Goal: Task Accomplishment & Management: Use online tool/utility

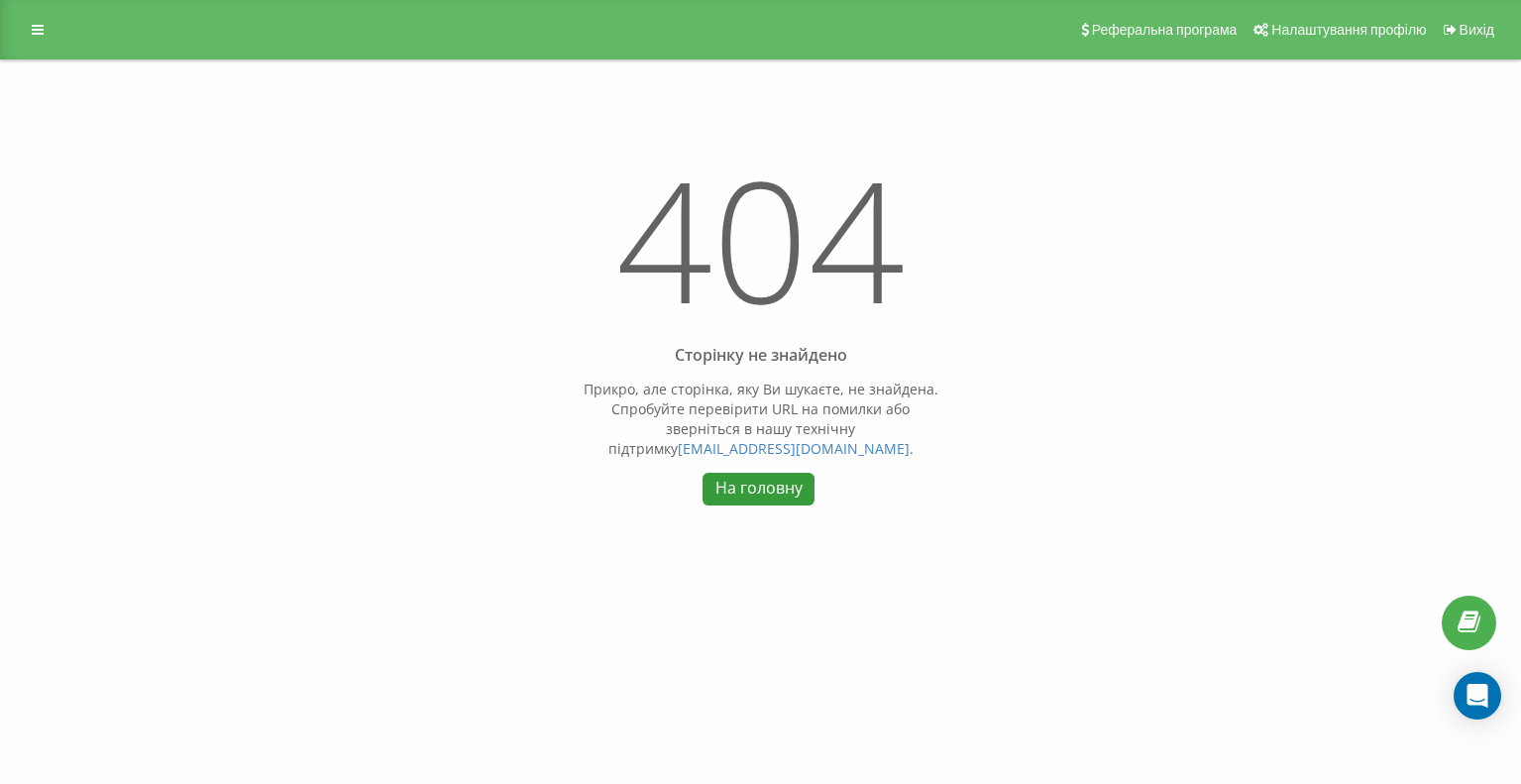
click at [734, 498] on link "На головну" at bounding box center [759, 489] width 112 height 33
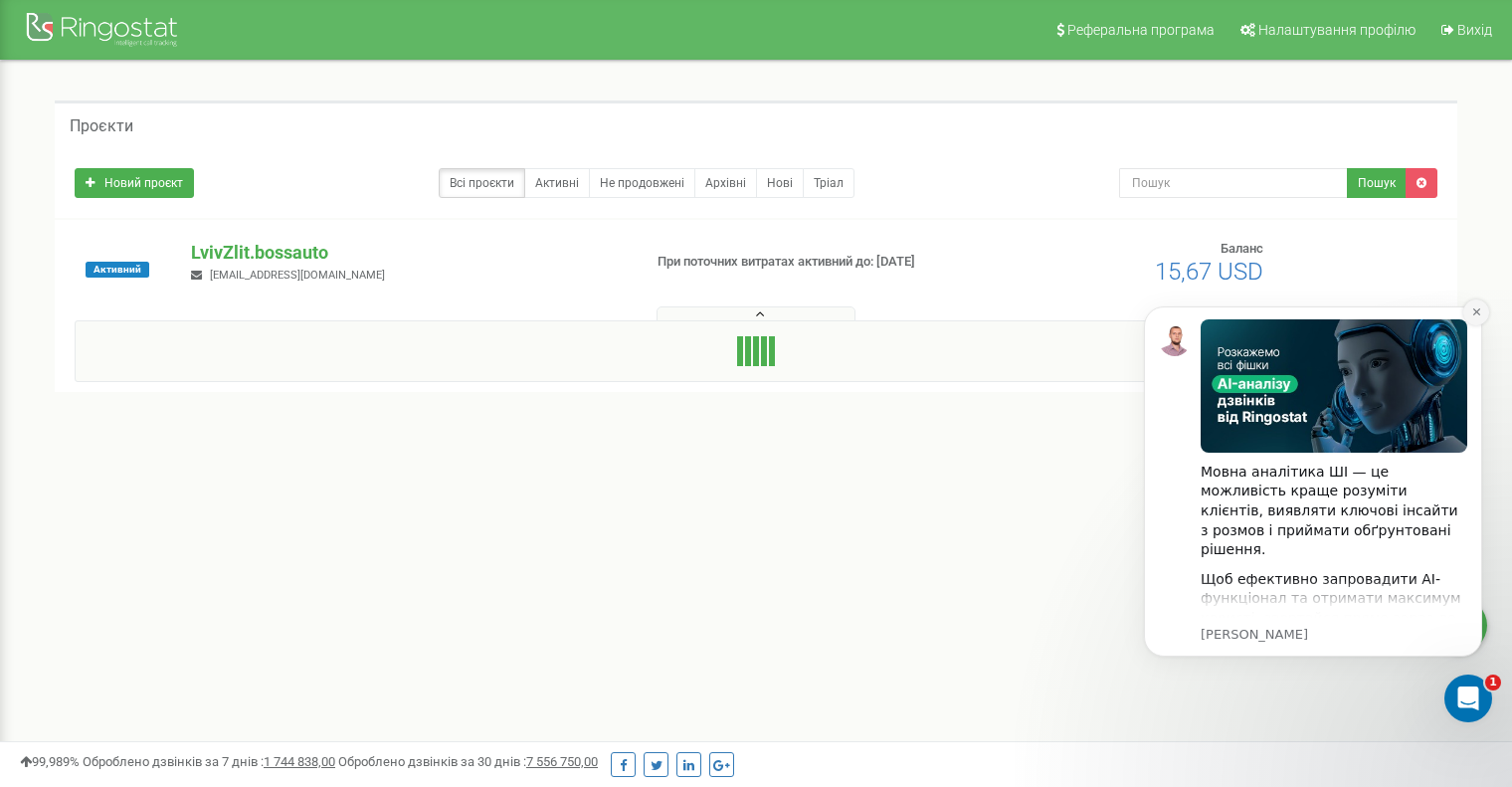
click at [1477, 314] on icon "Dismiss notification" at bounding box center [1476, 311] width 11 height 11
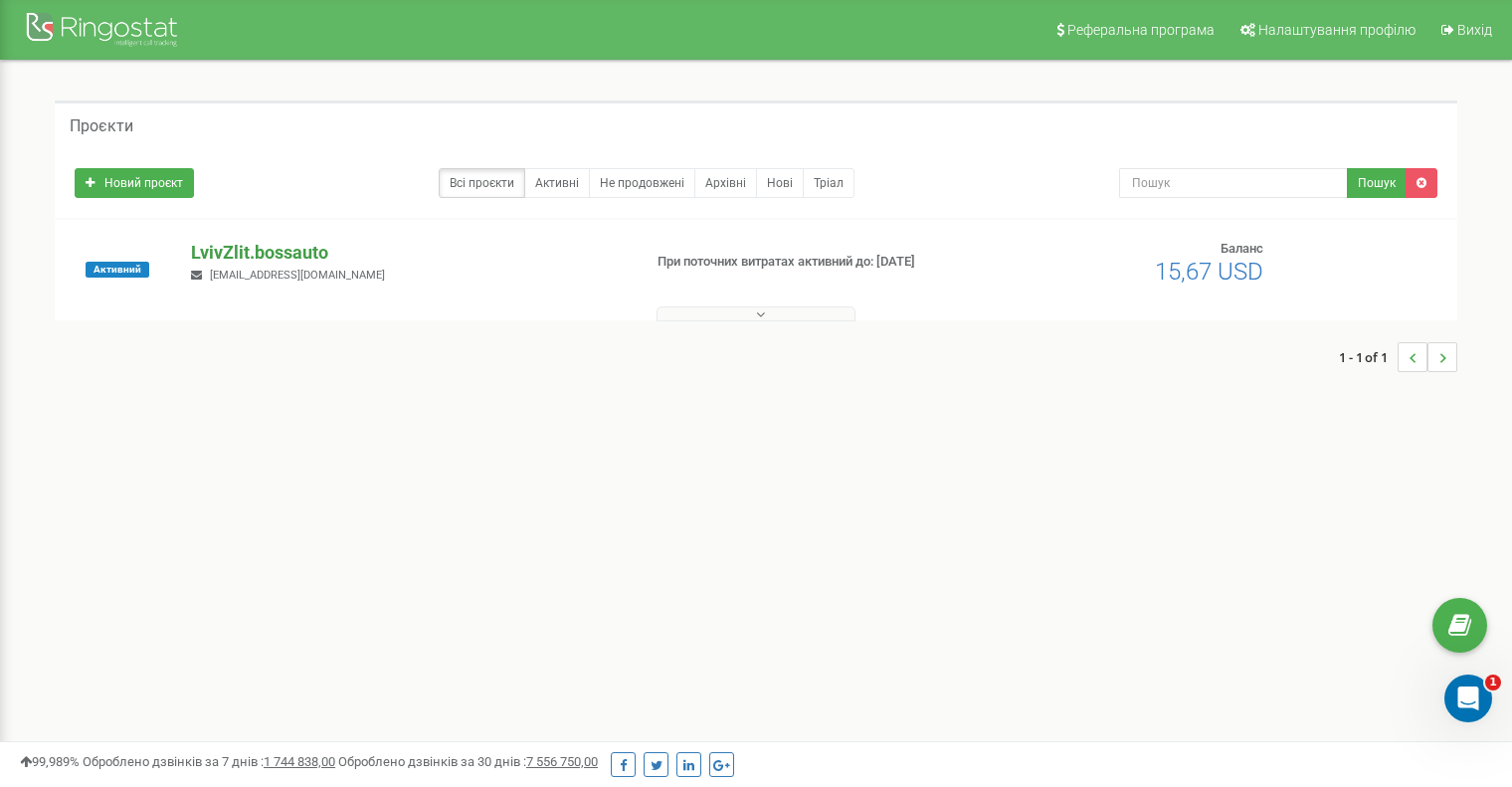
click at [220, 246] on p "LvivZlit.bossauto" at bounding box center [408, 253] width 435 height 26
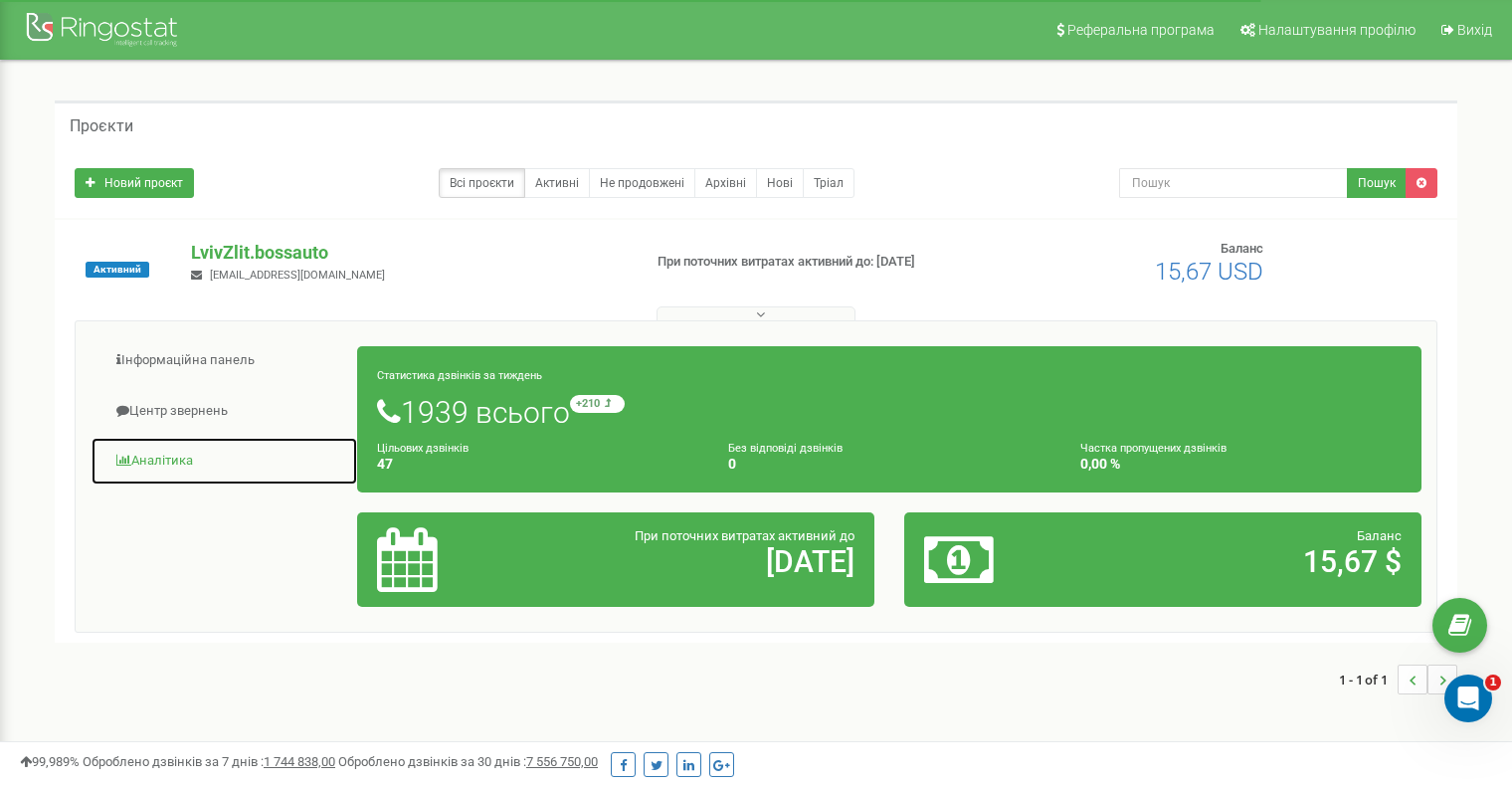
click at [165, 459] on link "Аналiтика" at bounding box center [224, 461] width 268 height 49
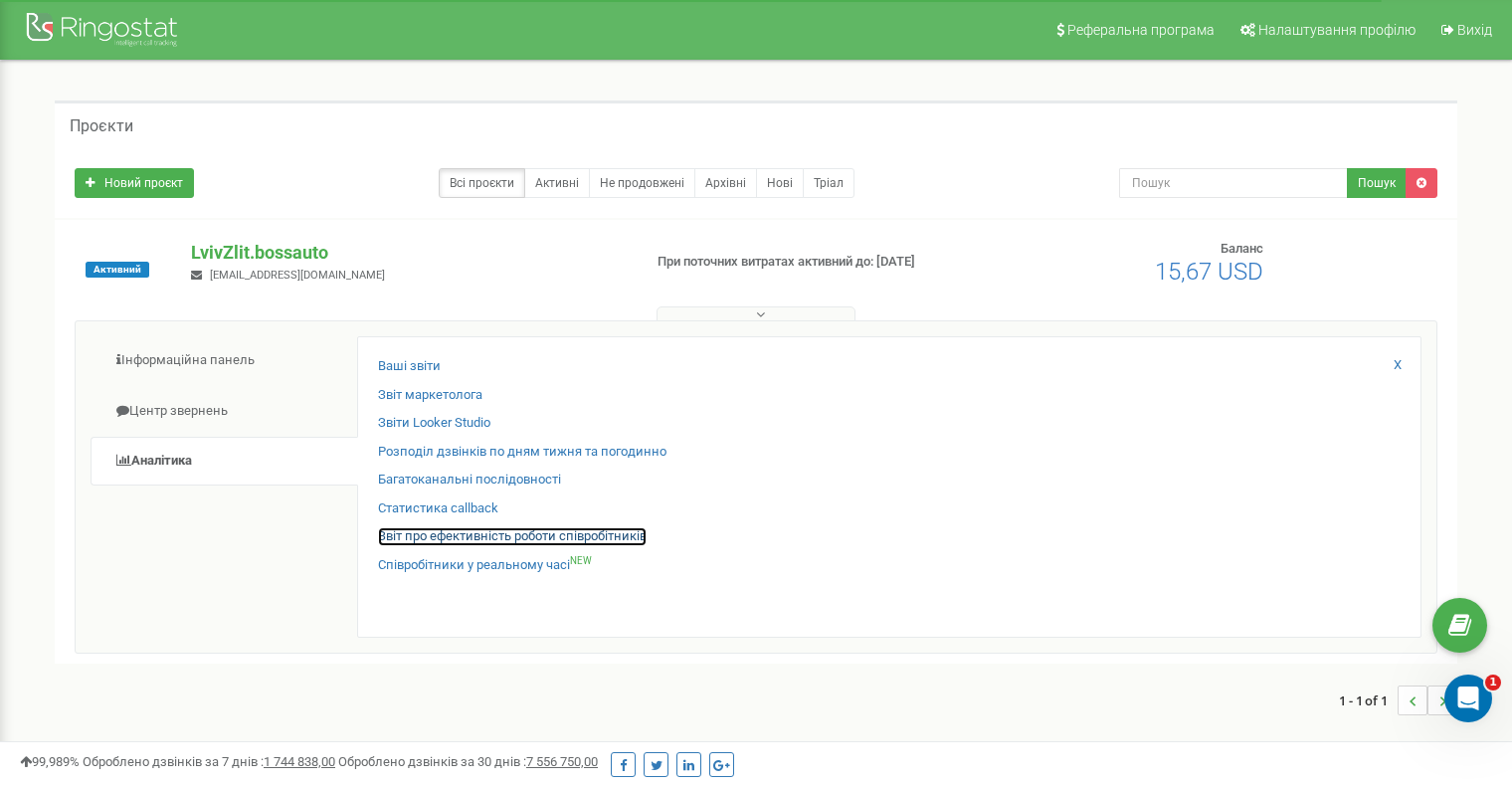
click at [432, 537] on link "Звіт про ефективність роботи співробітників" at bounding box center [513, 536] width 269 height 19
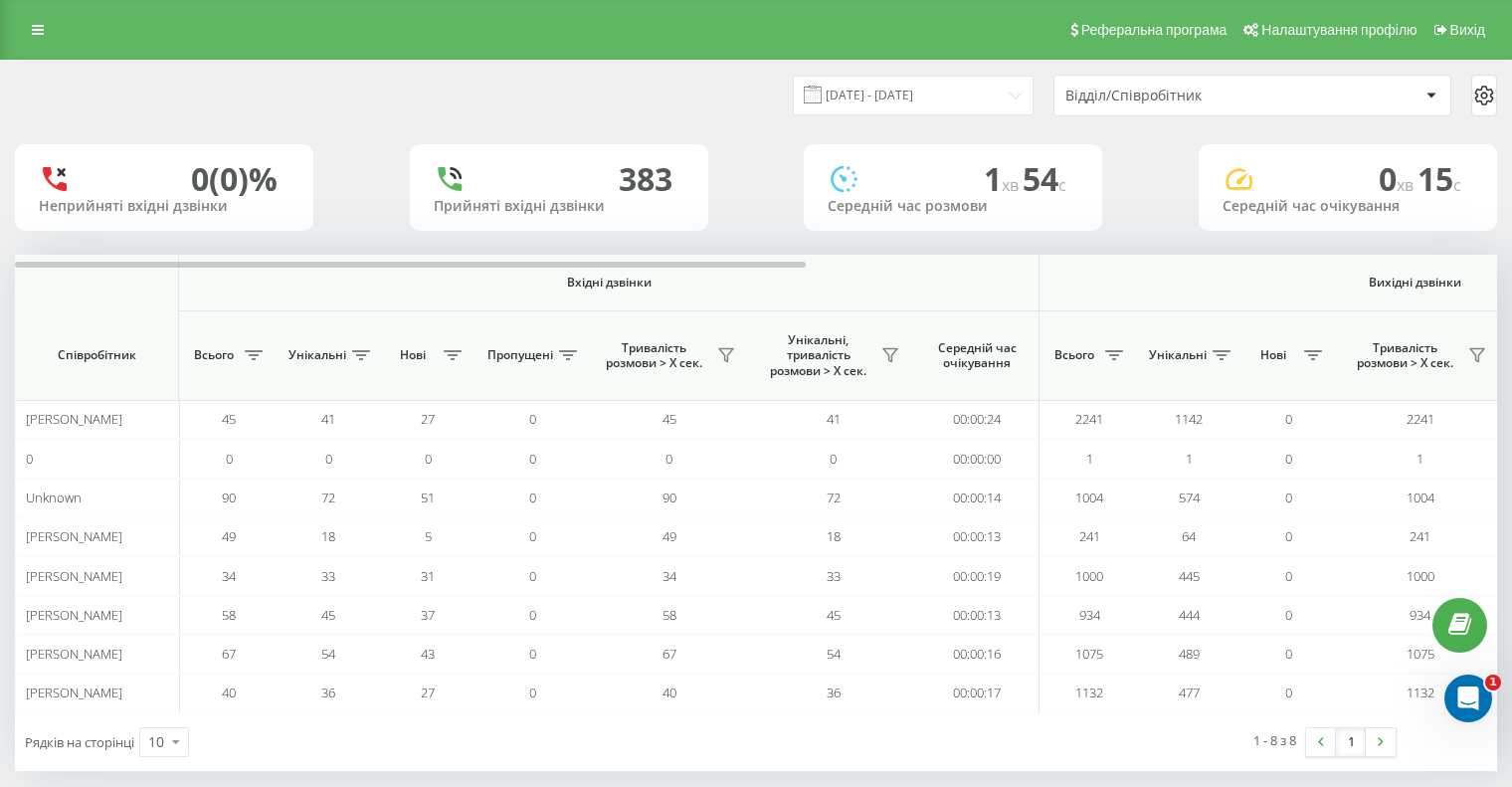
scroll to position [0, 1293]
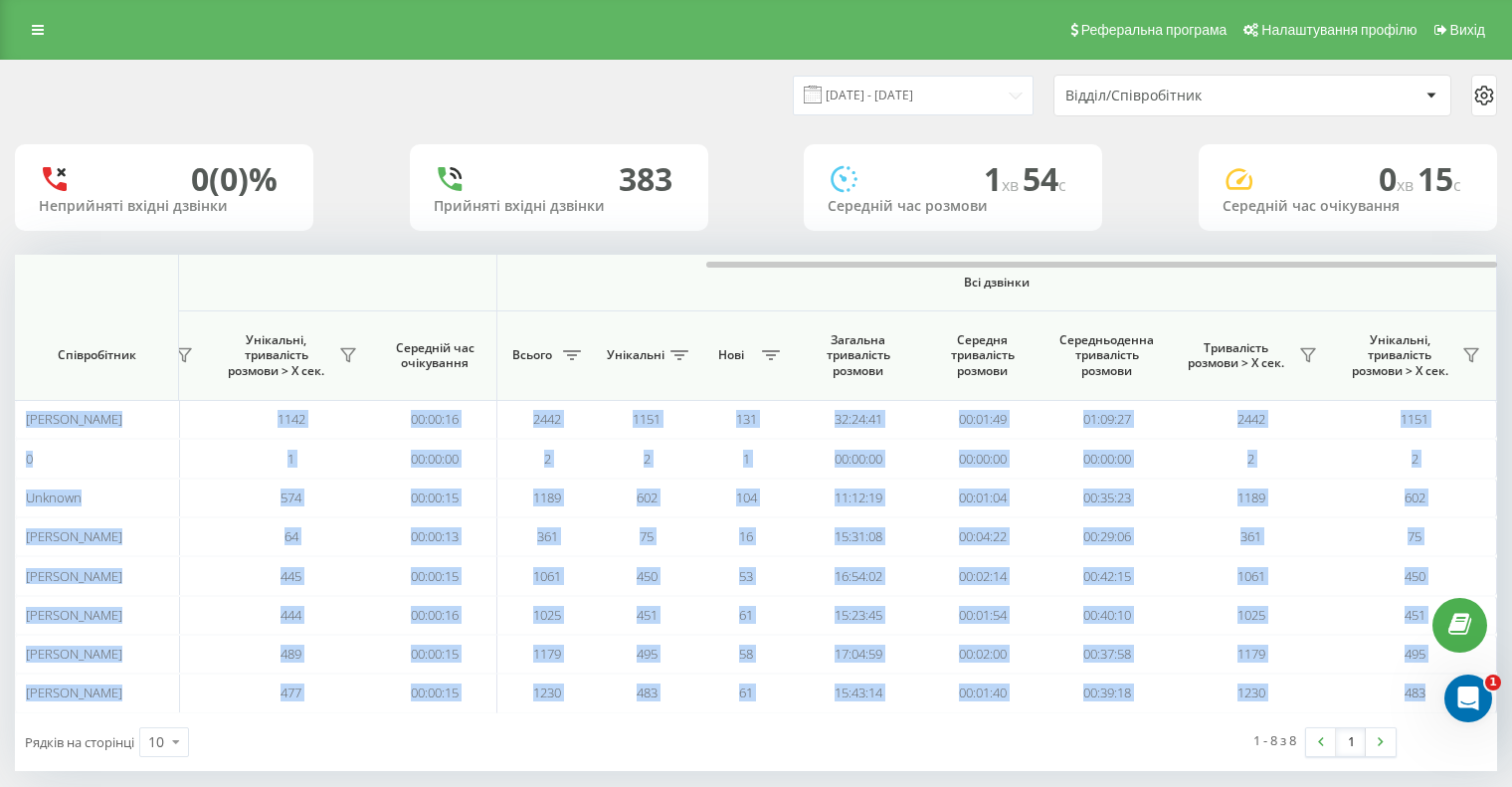
drag, startPoint x: 730, startPoint y: 261, endPoint x: 1715, endPoint y: 283, distance: 985.2
click at [1512, 283] on html "LvivZlit.bossauto Проекти LvivZlit.bossauto Дашборд Центр звернень Аналiтика Ва…" at bounding box center [756, 393] width 1512 height 787
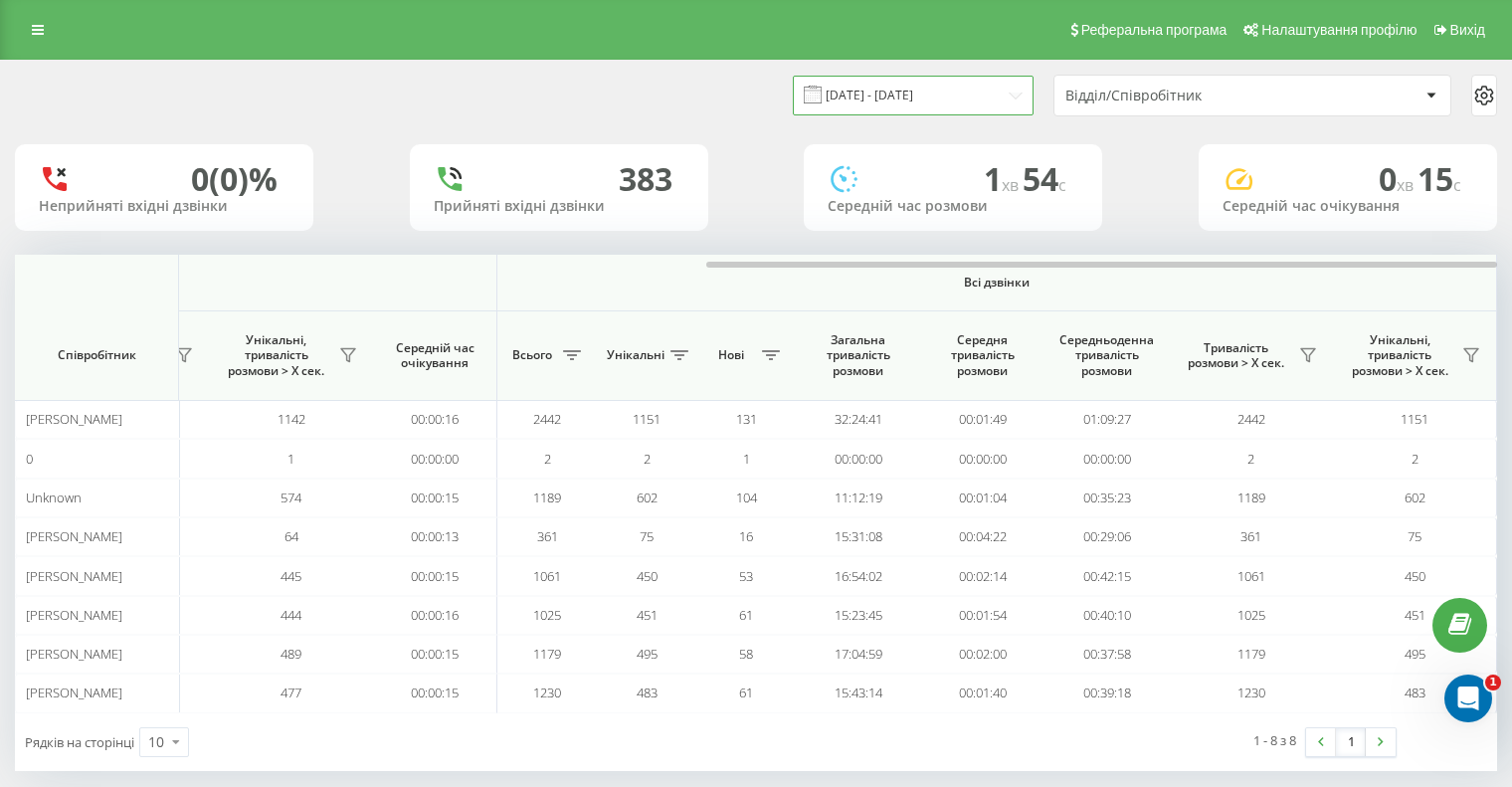
click at [934, 96] on input "[DATE] - [DATE]" at bounding box center [914, 95] width 241 height 39
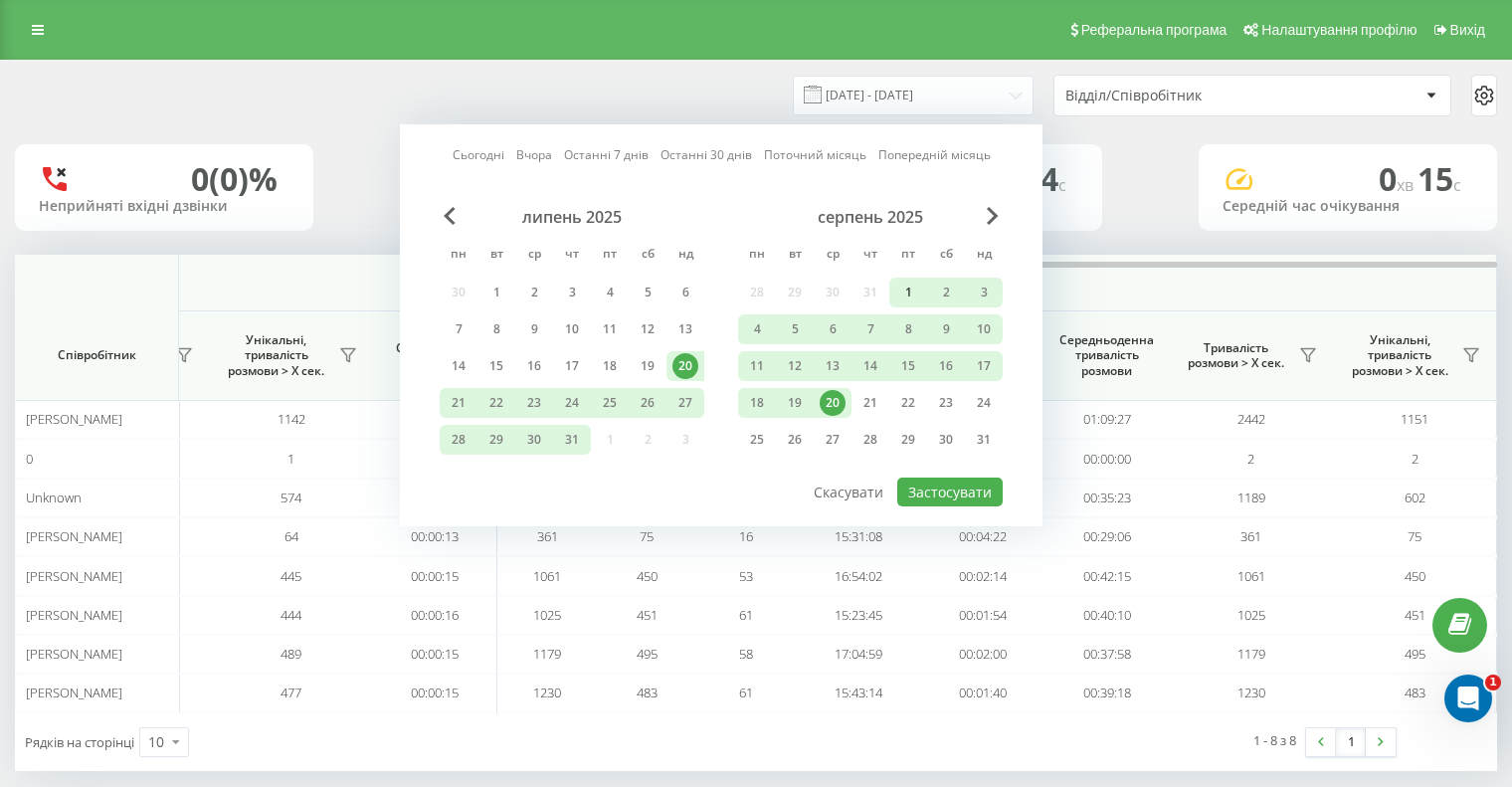
click at [909, 286] on div "1" at bounding box center [909, 293] width 26 height 26
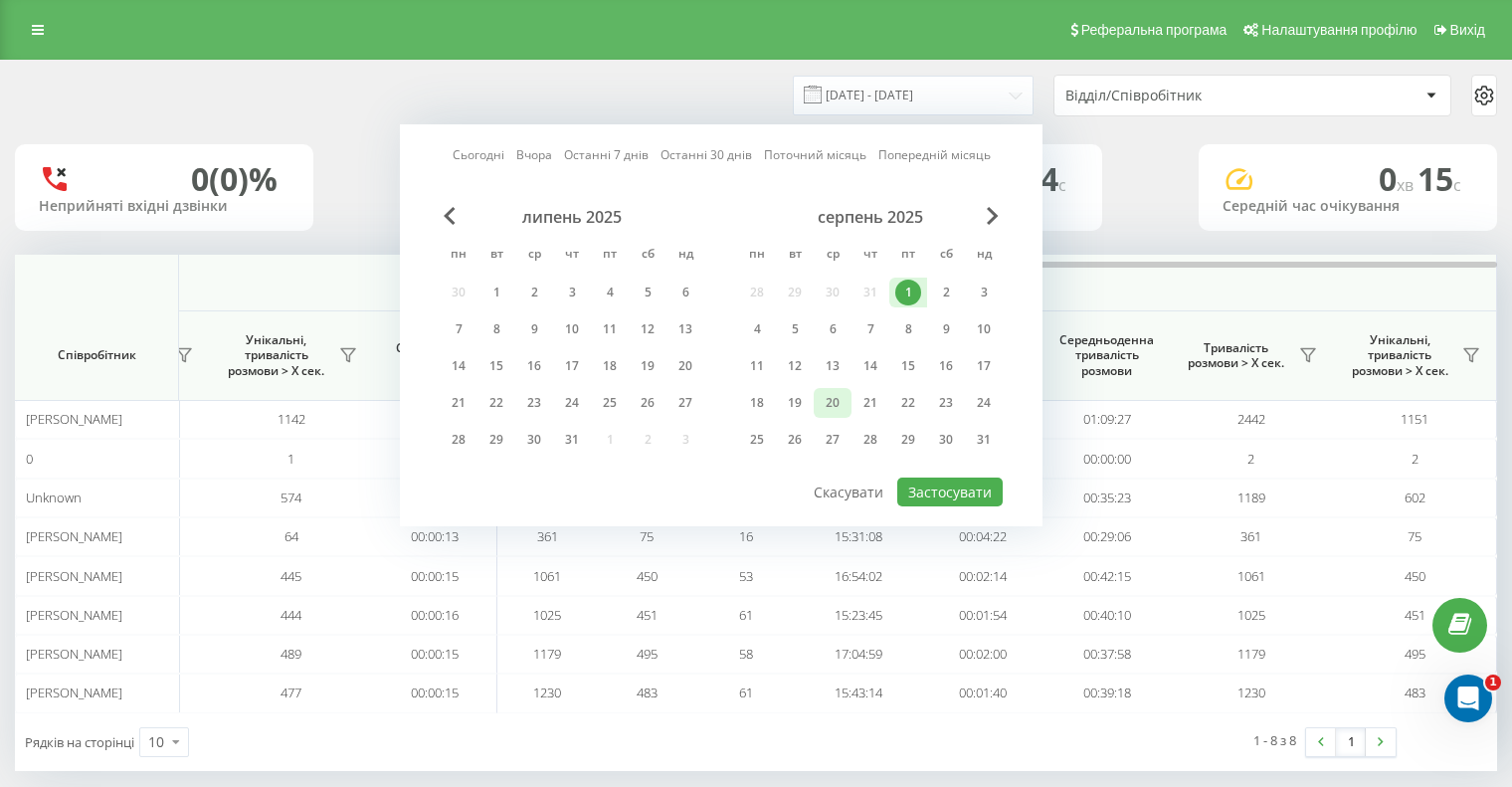
click at [840, 398] on div "20" at bounding box center [833, 403] width 26 height 26
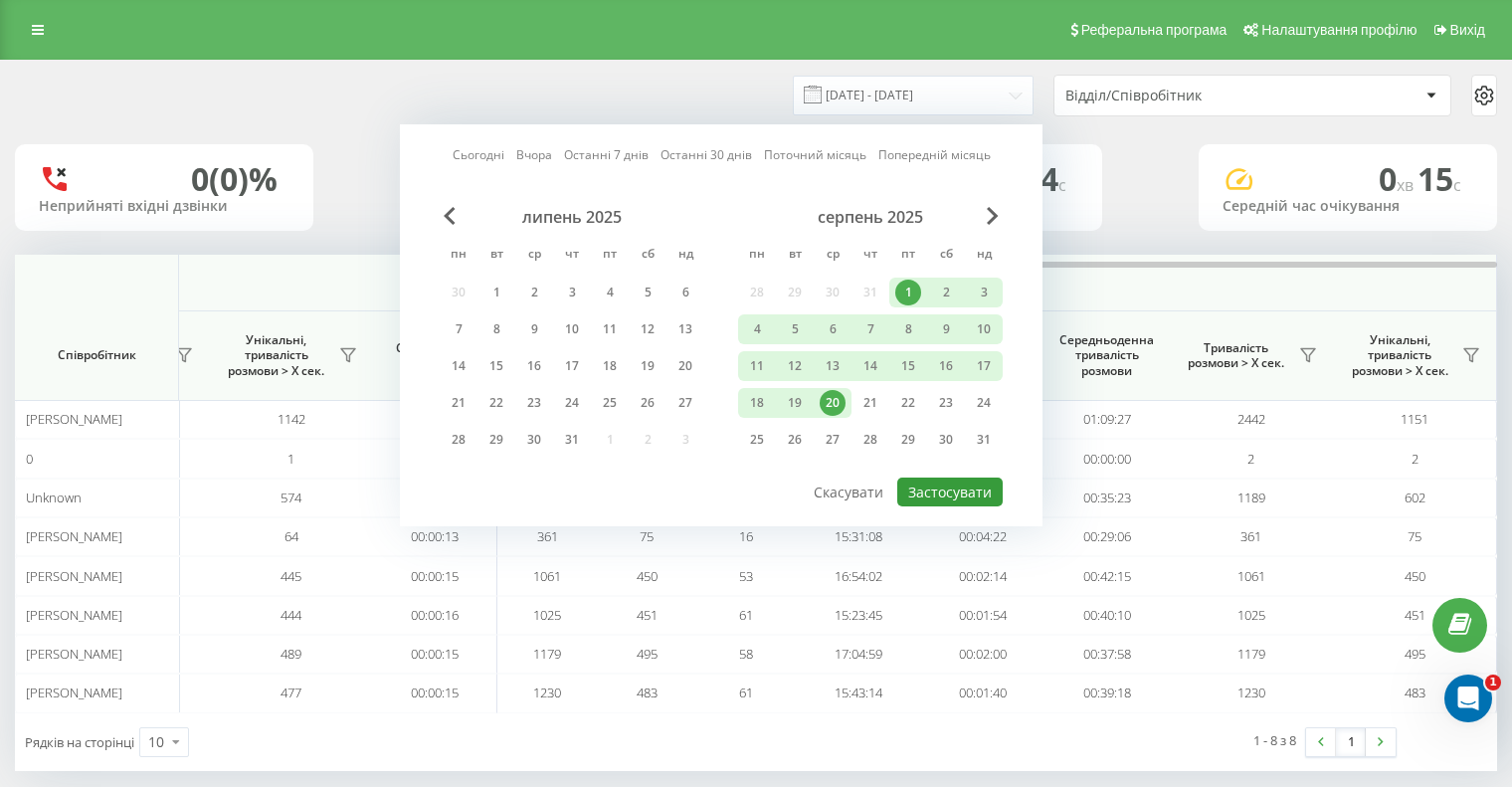
click at [920, 499] on button "Застосувати" at bounding box center [951, 492] width 106 height 29
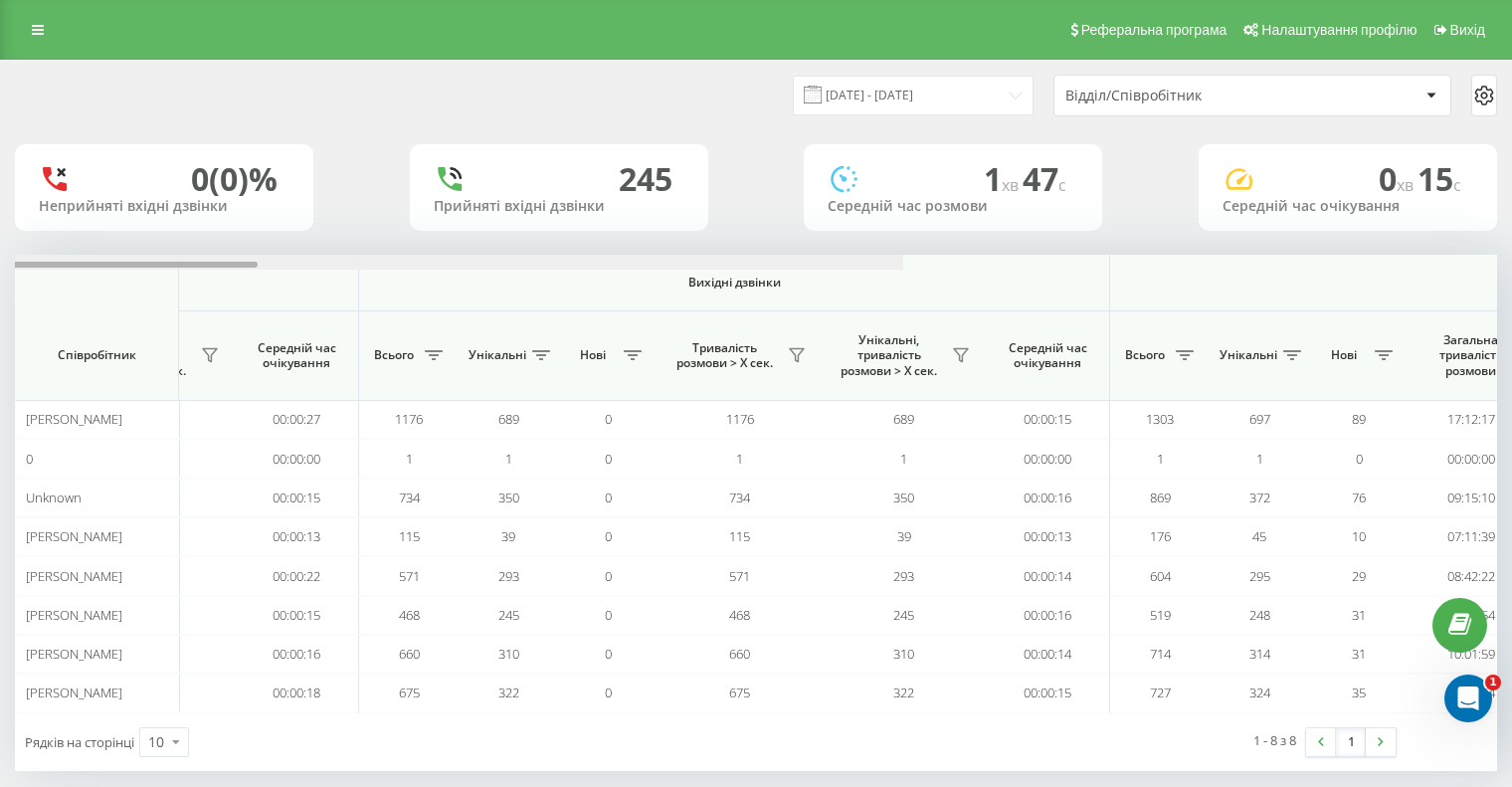
scroll to position [0, 1293]
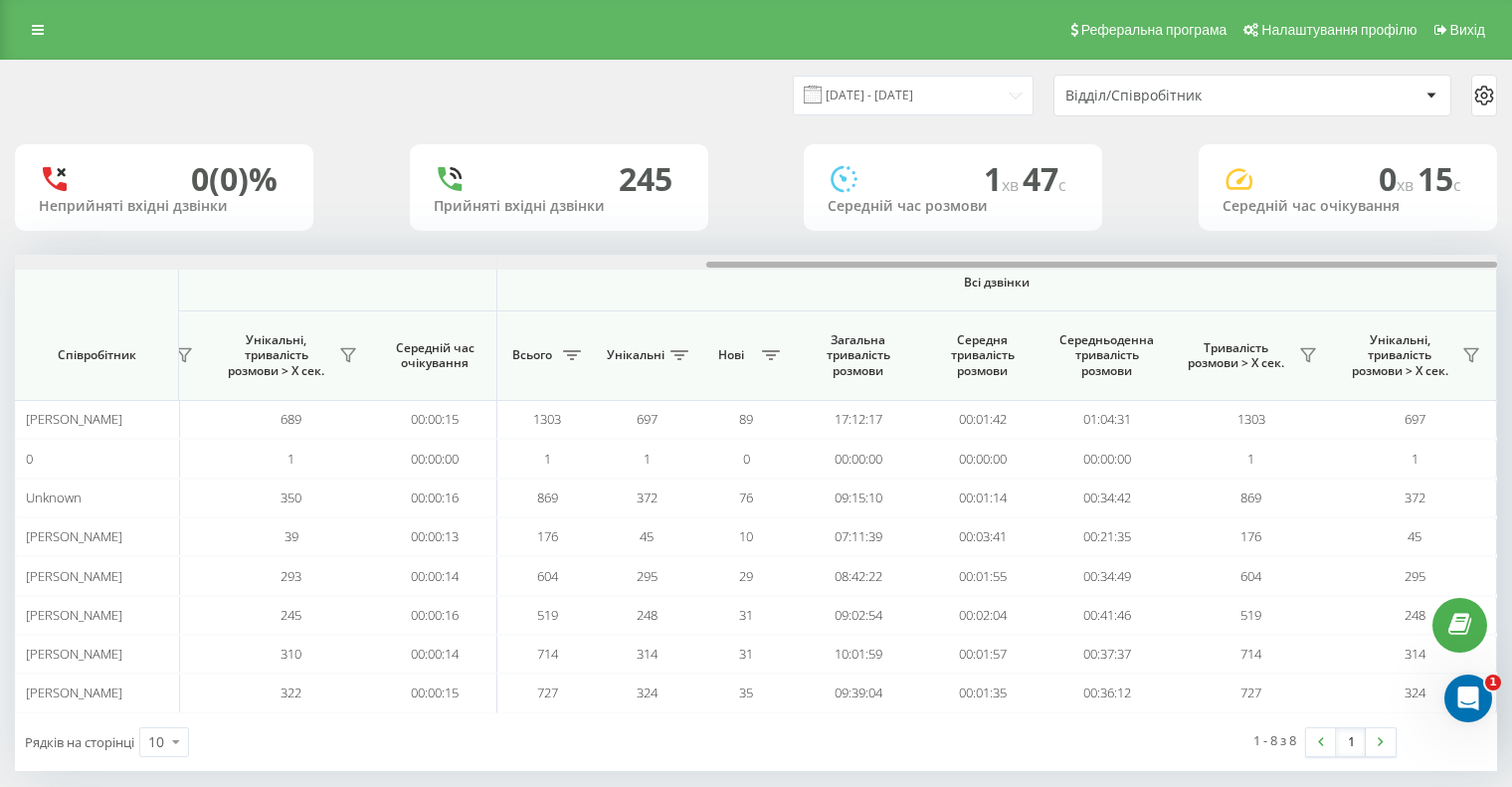
drag, startPoint x: 740, startPoint y: 274, endPoint x: 1652, endPoint y: 339, distance: 914.3
click at [1512, 339] on html "LvivZlit.bossauto Проекти LvivZlit.bossauto Дашборд Центр звернень Аналiтика Ва…" at bounding box center [756, 393] width 1512 height 787
click at [879, 102] on input "01.08.2025 - 20.08.2025" at bounding box center [914, 95] width 241 height 39
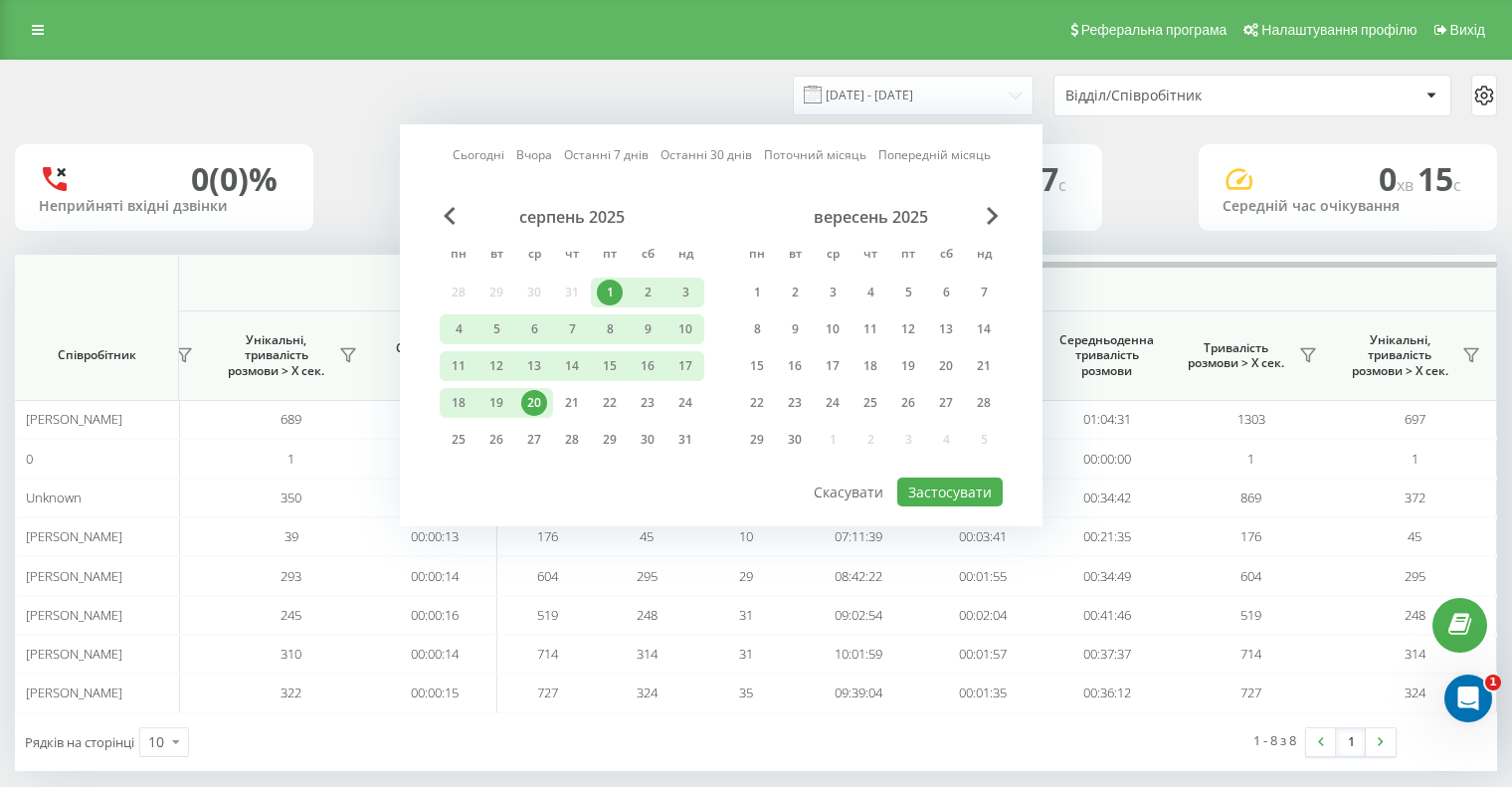
click at [538, 404] on div "20" at bounding box center [535, 403] width 26 height 26
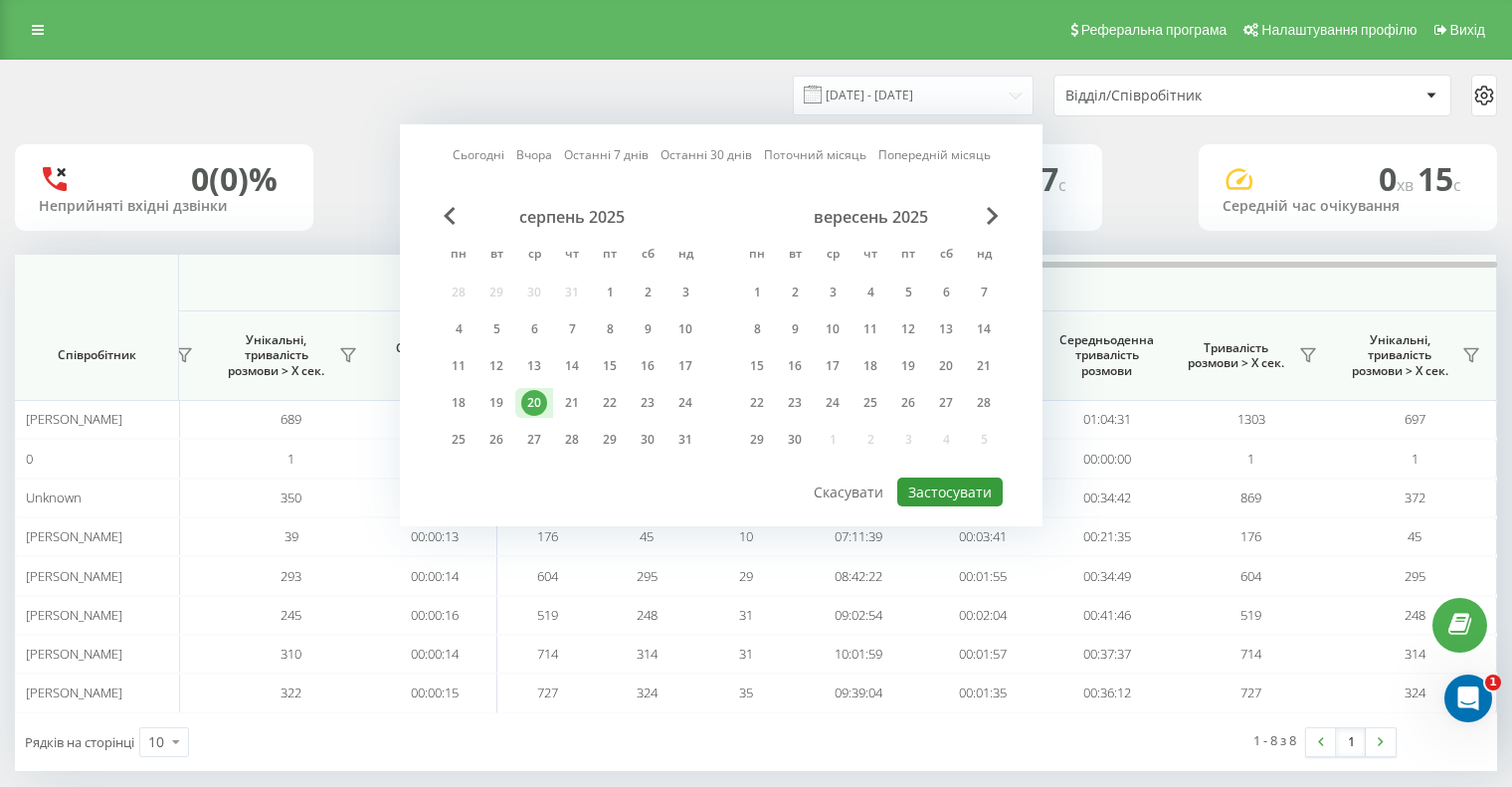
click at [929, 492] on button "Застосувати" at bounding box center [951, 492] width 106 height 29
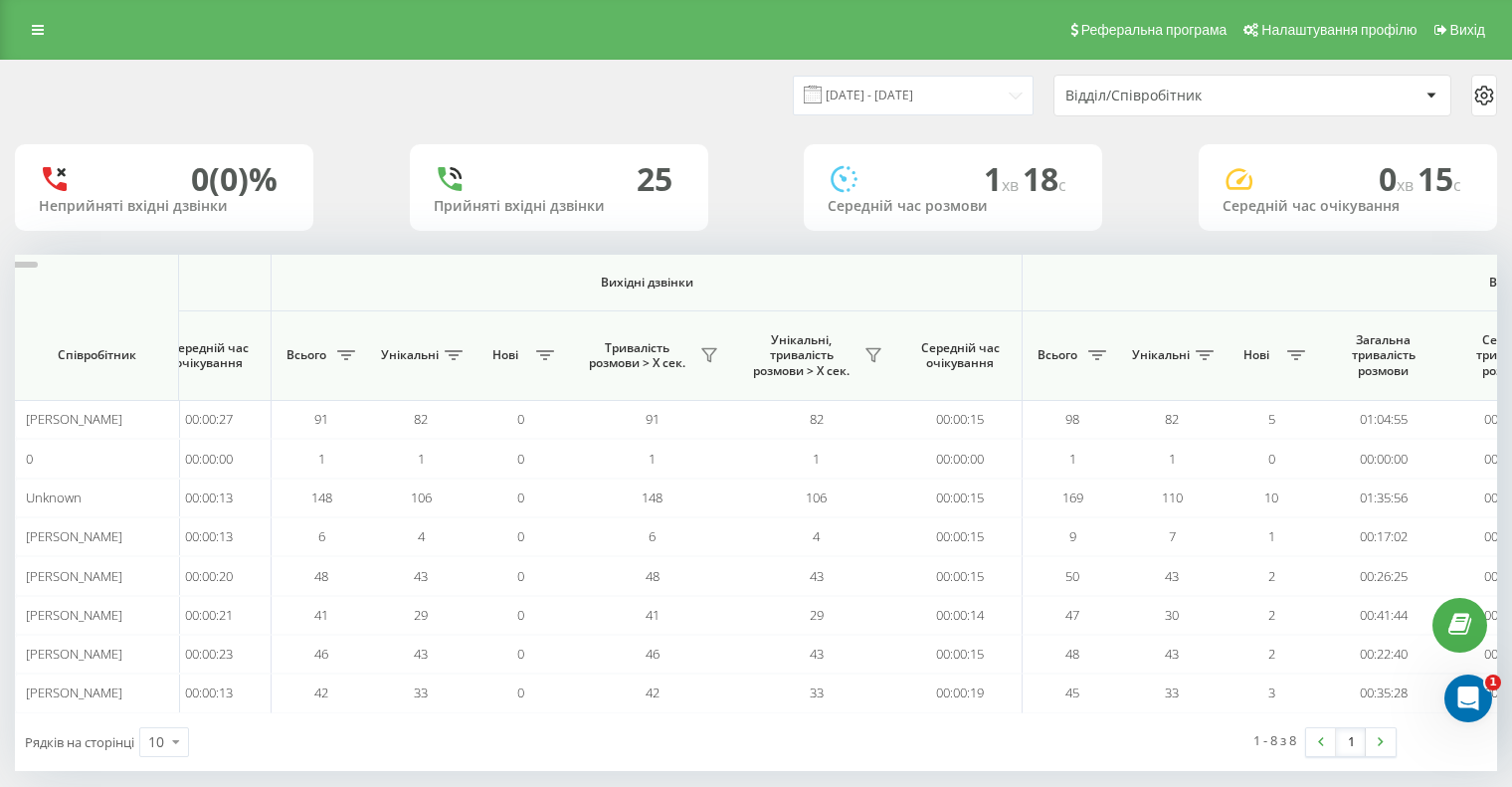
scroll to position [0, 1293]
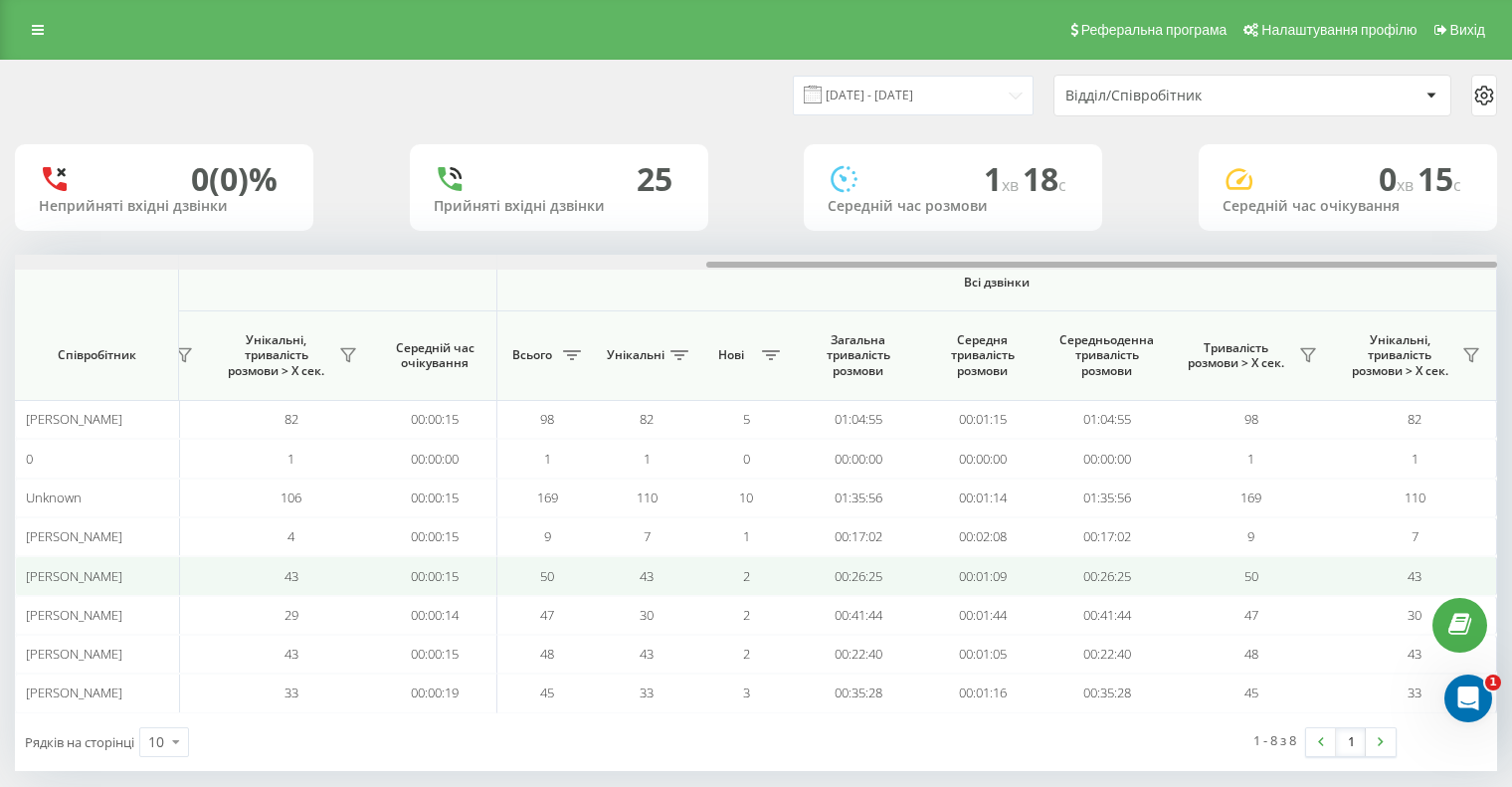
drag, startPoint x: 646, startPoint y: 264, endPoint x: 1342, endPoint y: 589, distance: 768.1
click at [1512, 309] on html "LvivZlit.bossauto Проекти LvivZlit.bossauto Дашборд Центр звернень Аналiтика Ва…" at bounding box center [756, 393] width 1512 height 787
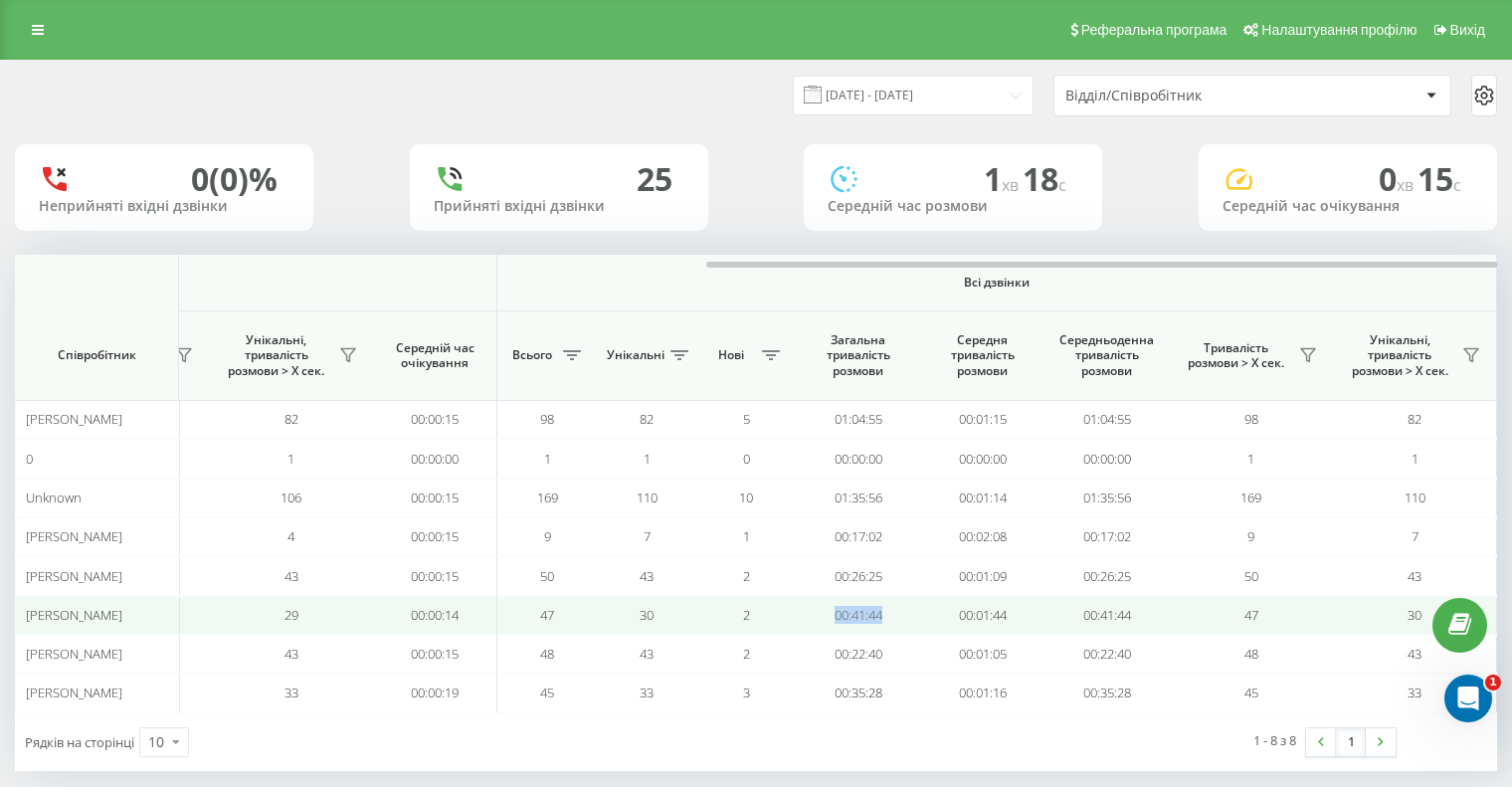
drag, startPoint x: 892, startPoint y: 617, endPoint x: 831, endPoint y: 612, distance: 61.2
click at [831, 612] on td "00:41:44" at bounding box center [858, 615] width 124 height 39
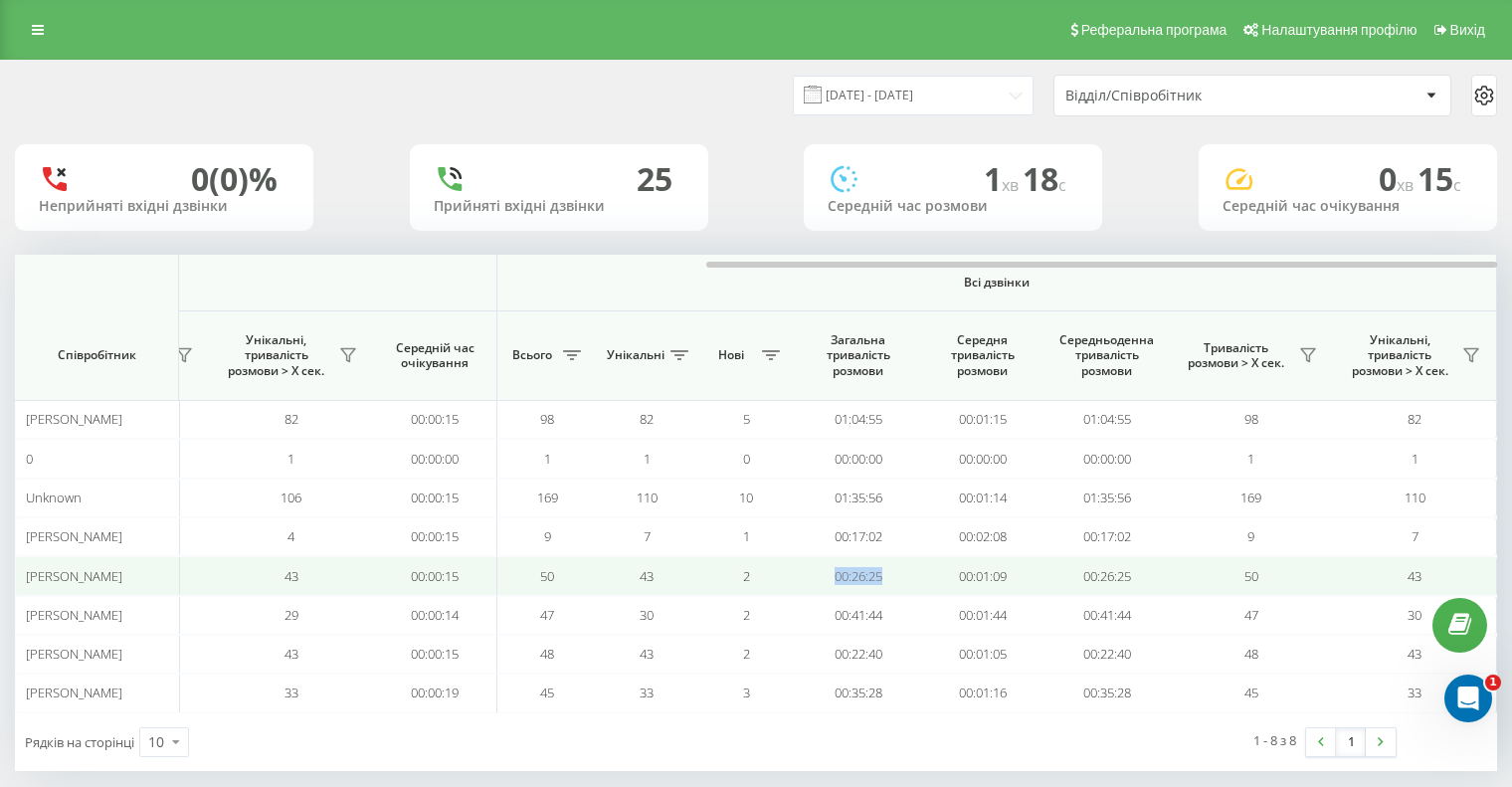
drag, startPoint x: 835, startPoint y: 577, endPoint x: 779, endPoint y: 577, distance: 56.0
click at [779, 577] on tr "Боднар Дмитро Васильович 2 2 2 0 2 2 00:00:20 48 43 0 48 43 00:00:15 50 43 2 00…" at bounding box center [109, 575] width 2776 height 39
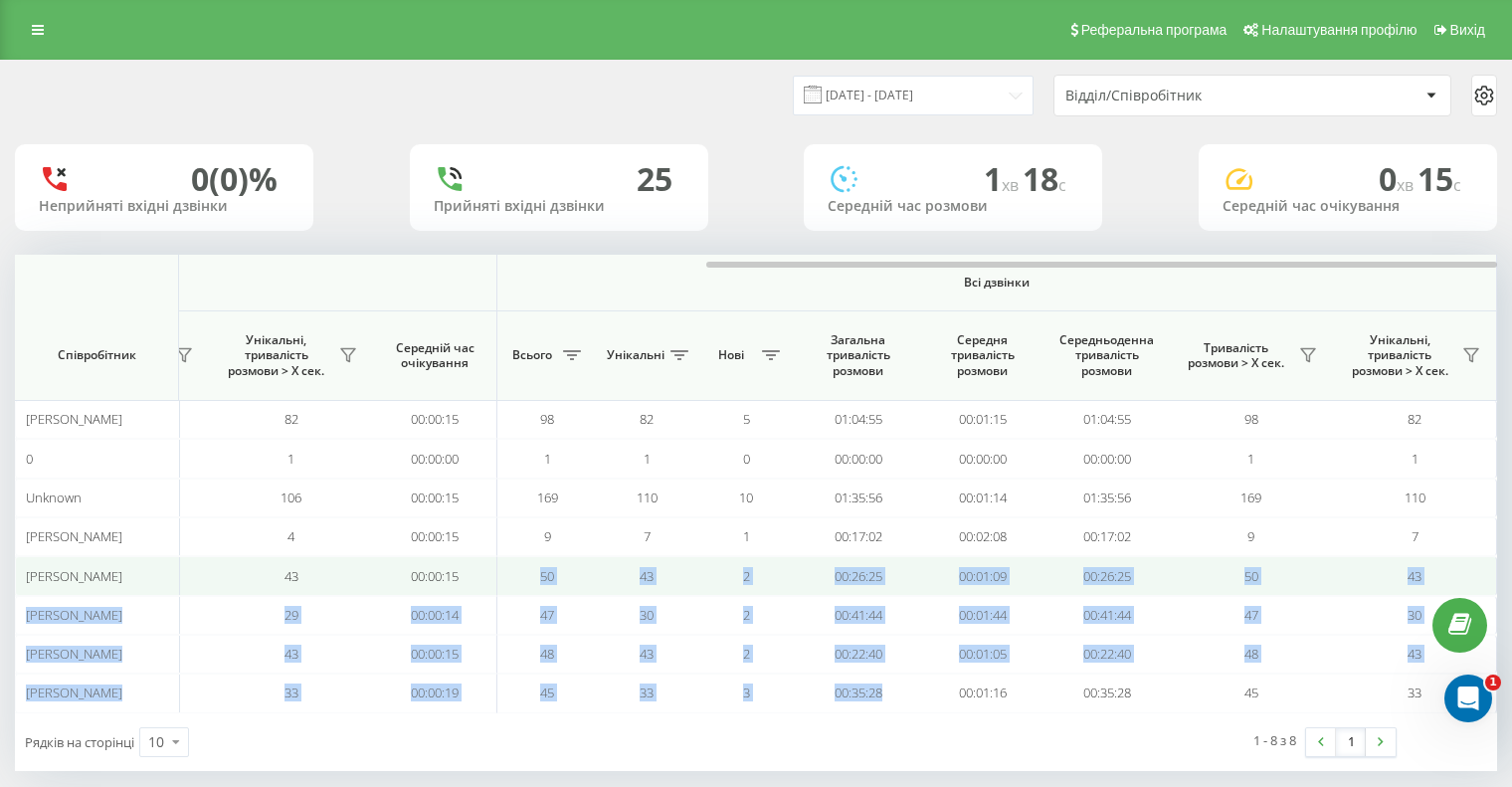
drag, startPoint x: 892, startPoint y: 703, endPoint x: 586, endPoint y: 564, distance: 336.1
click at [586, 564] on tbody "Баран Юрій Ігорович 1 1 1 0 1 1 00:00:27 91 82 0 91 82 00:00:15 98 82 5 01:04:5…" at bounding box center [109, 556] width 2776 height 312
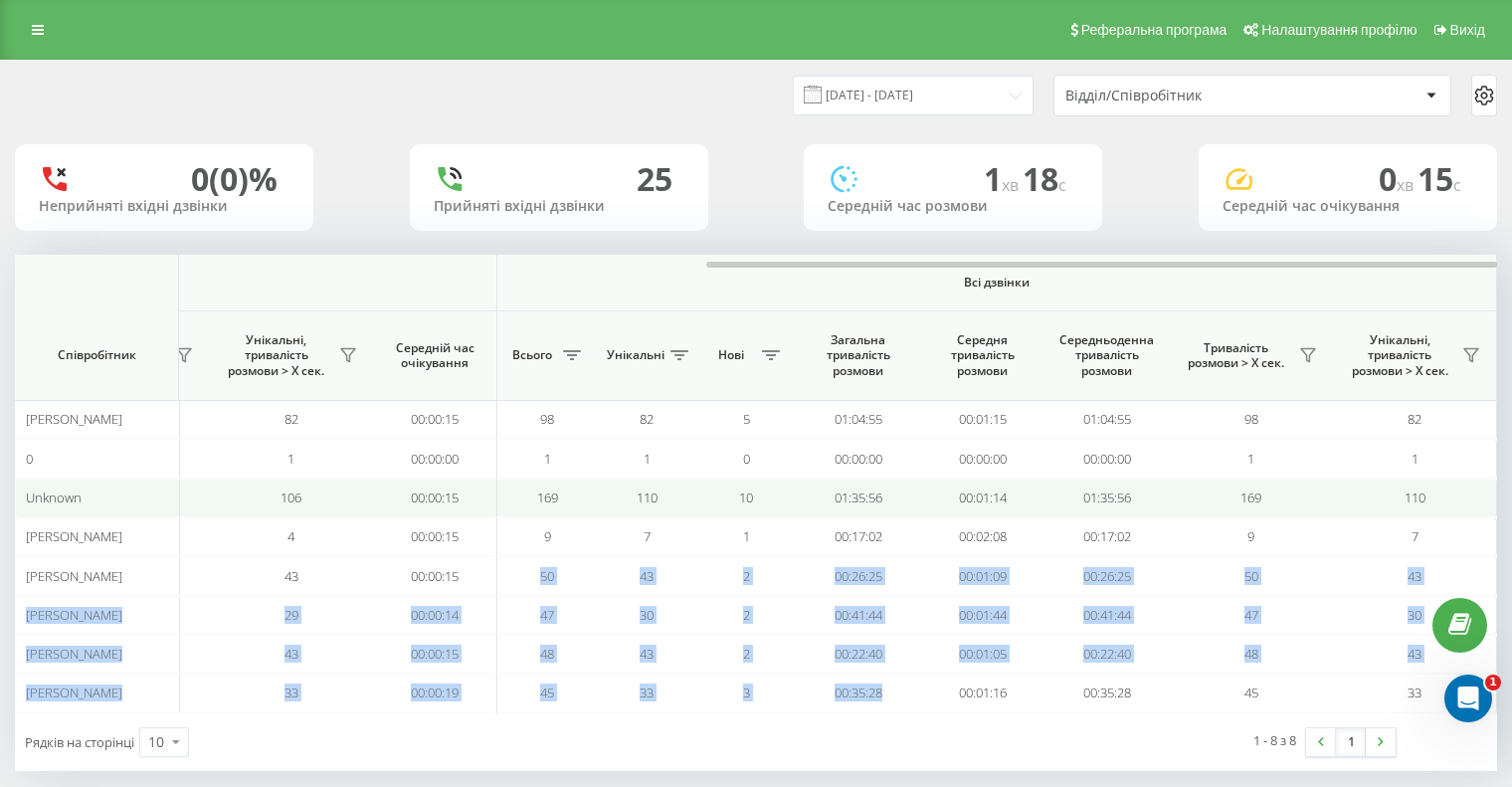
click at [626, 580] on td "43" at bounding box center [647, 575] width 100 height 39
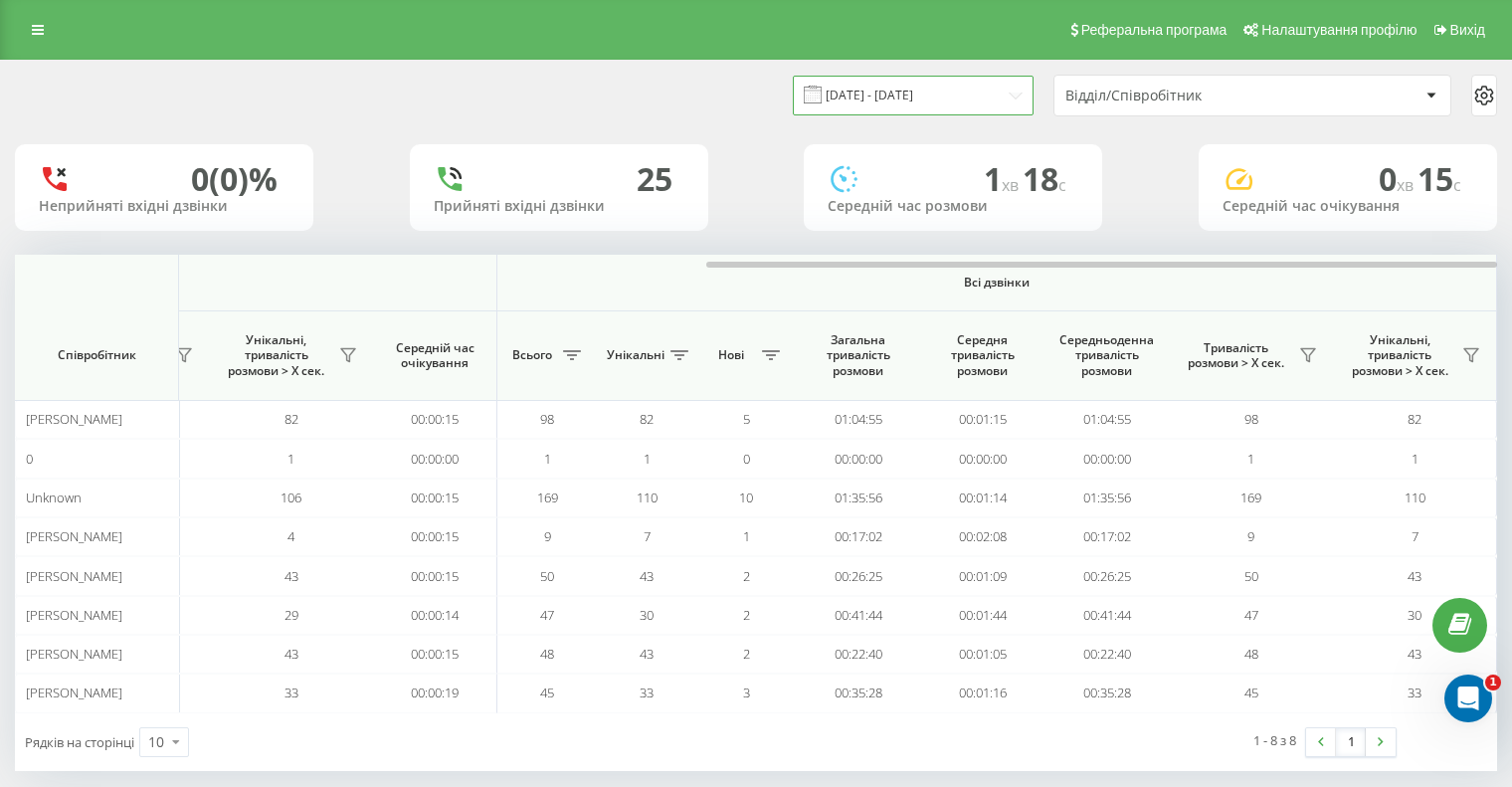
click at [863, 98] on input "20.08.2025 - 20.08.2025" at bounding box center [914, 95] width 241 height 39
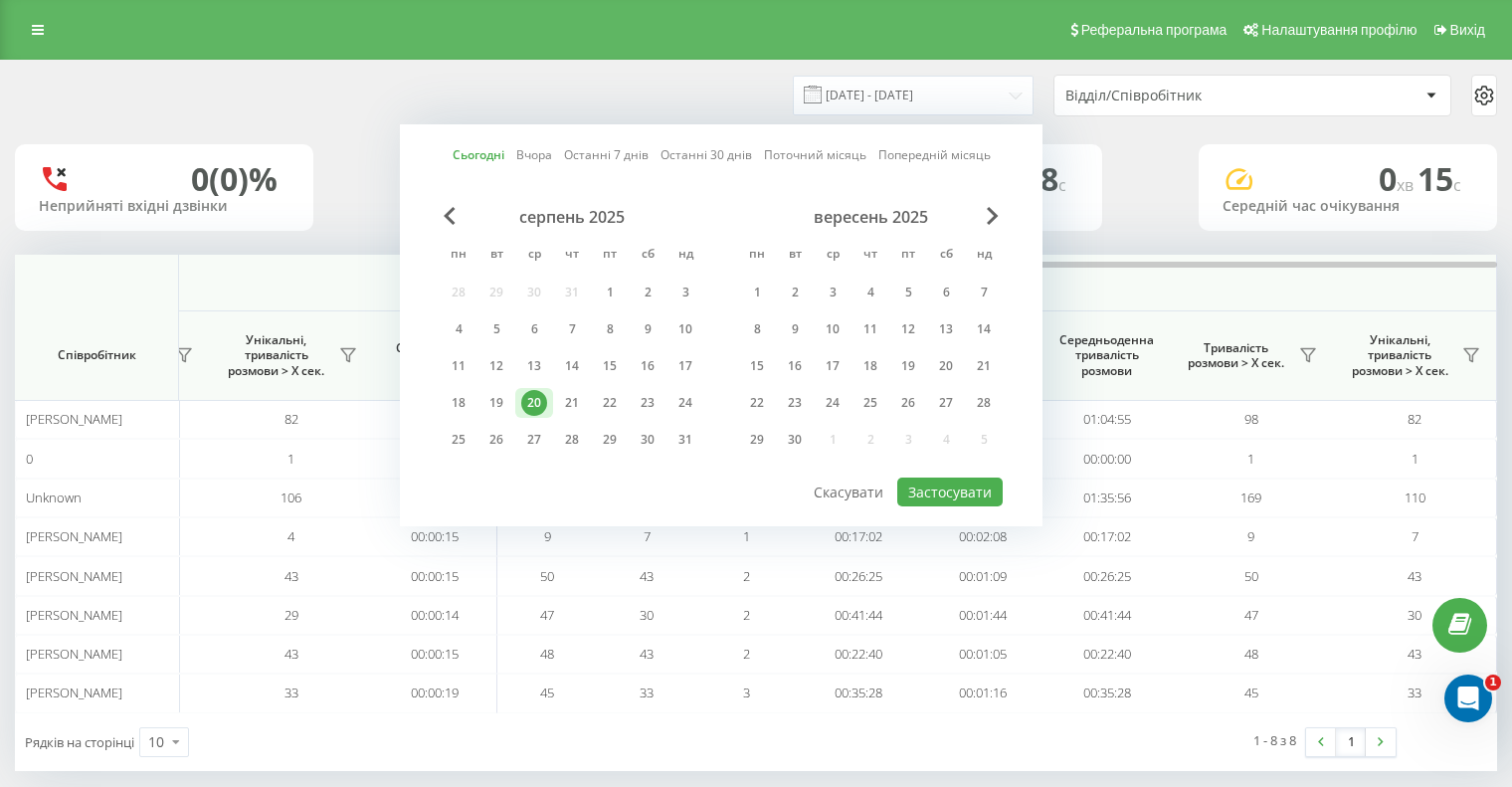
drag, startPoint x: 615, startPoint y: 284, endPoint x: 550, endPoint y: 395, distance: 128.6
click at [615, 284] on div "1" at bounding box center [610, 293] width 26 height 26
click at [540, 402] on div "20" at bounding box center [535, 403] width 26 height 26
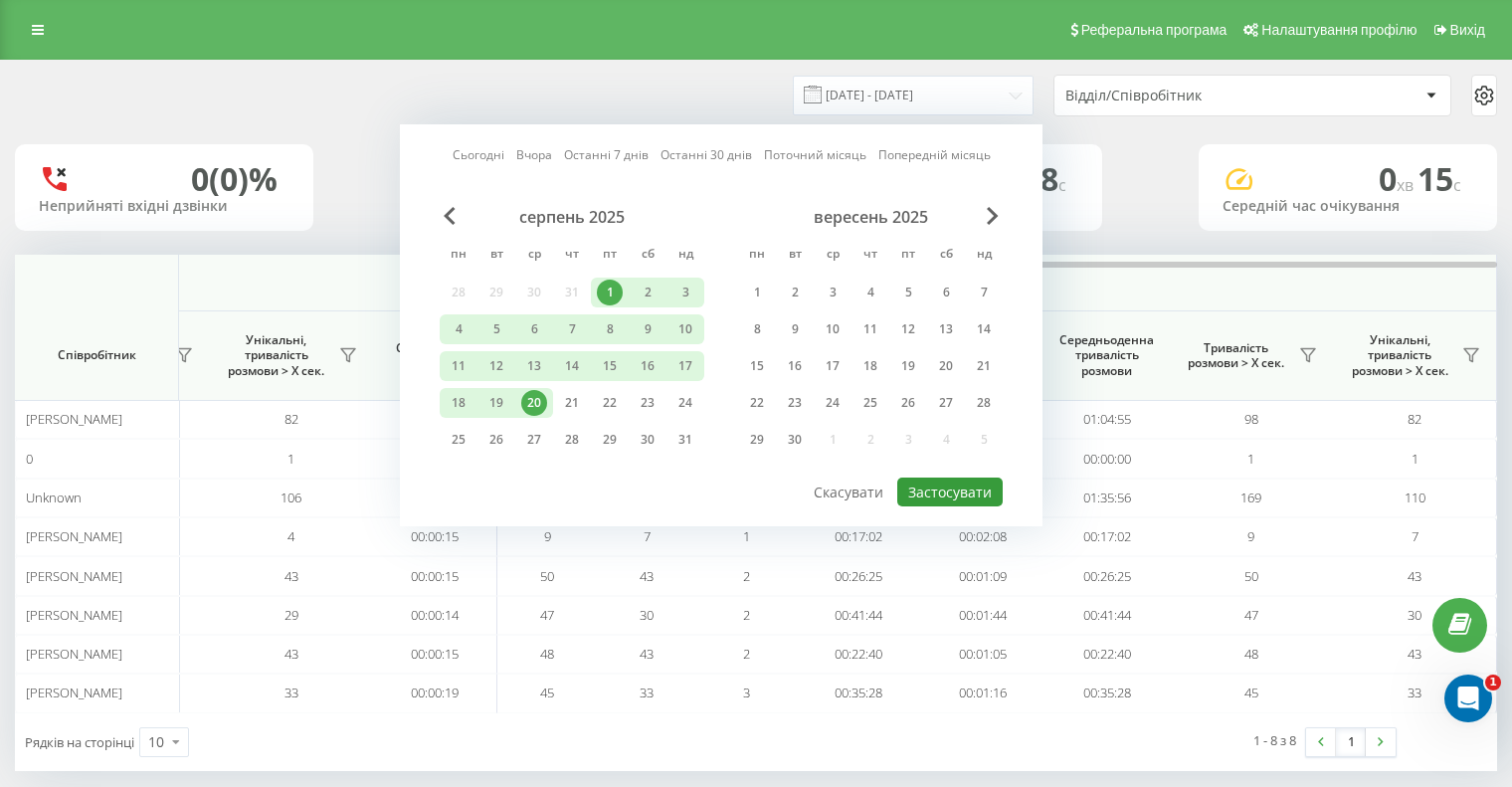
click at [963, 493] on button "Застосувати" at bounding box center [951, 492] width 106 height 29
type input "01.08.2025 - 20.08.2025"
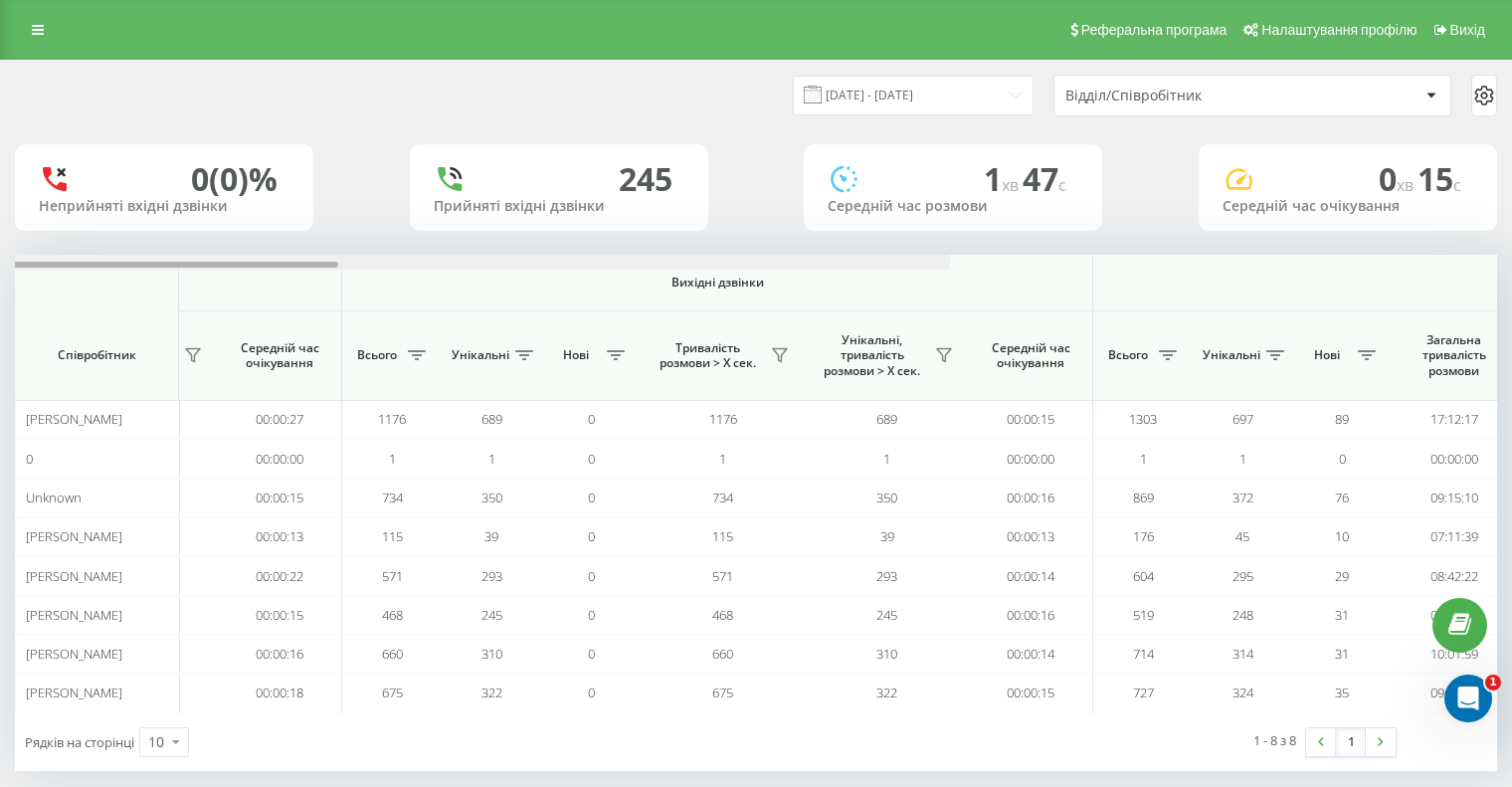
scroll to position [0, 1293]
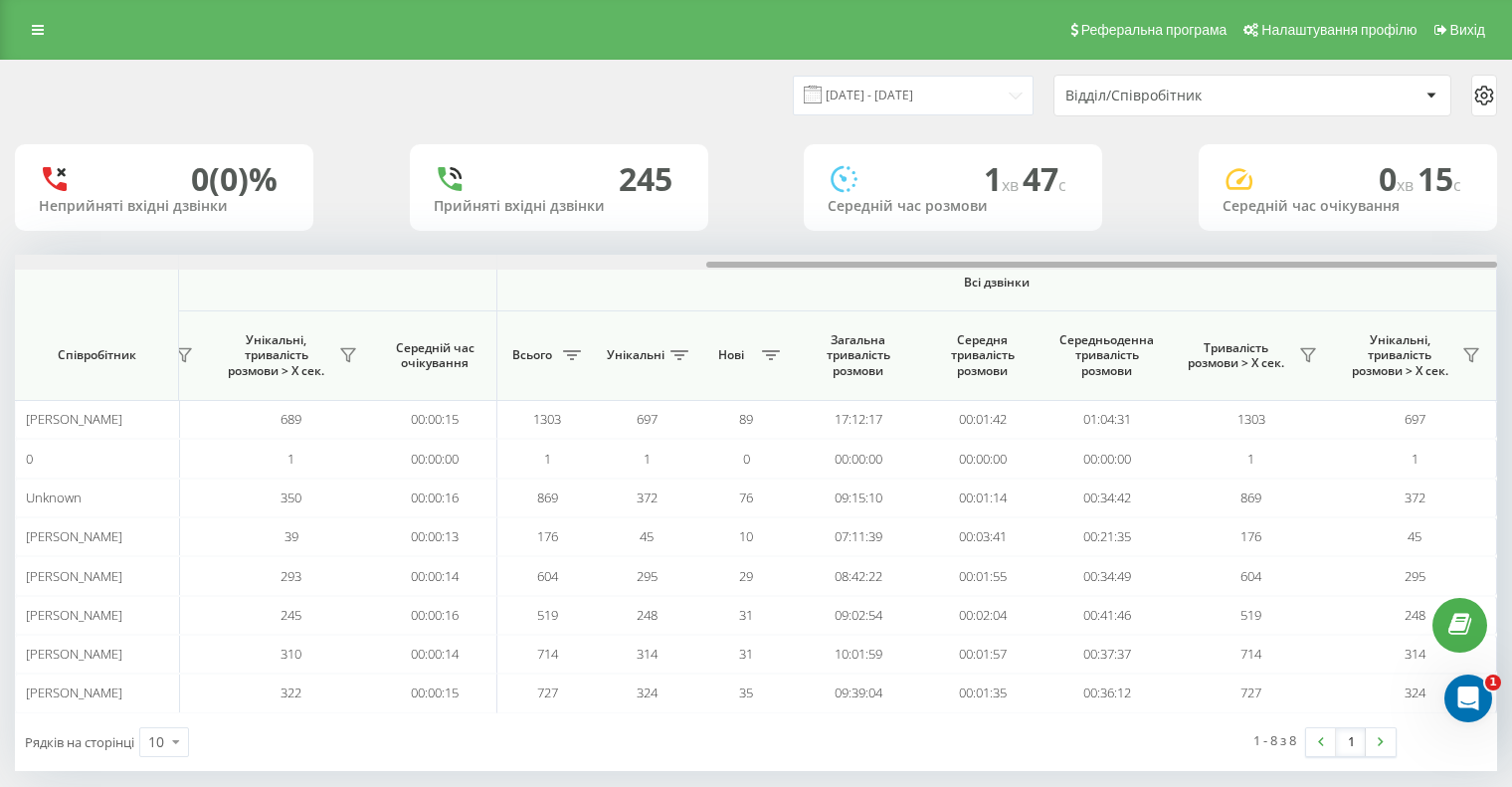
drag, startPoint x: 1335, startPoint y: 290, endPoint x: 1155, endPoint y: 296, distance: 180.1
click at [1484, 296] on th "Всі дзвінки" at bounding box center [997, 283] width 1000 height 57
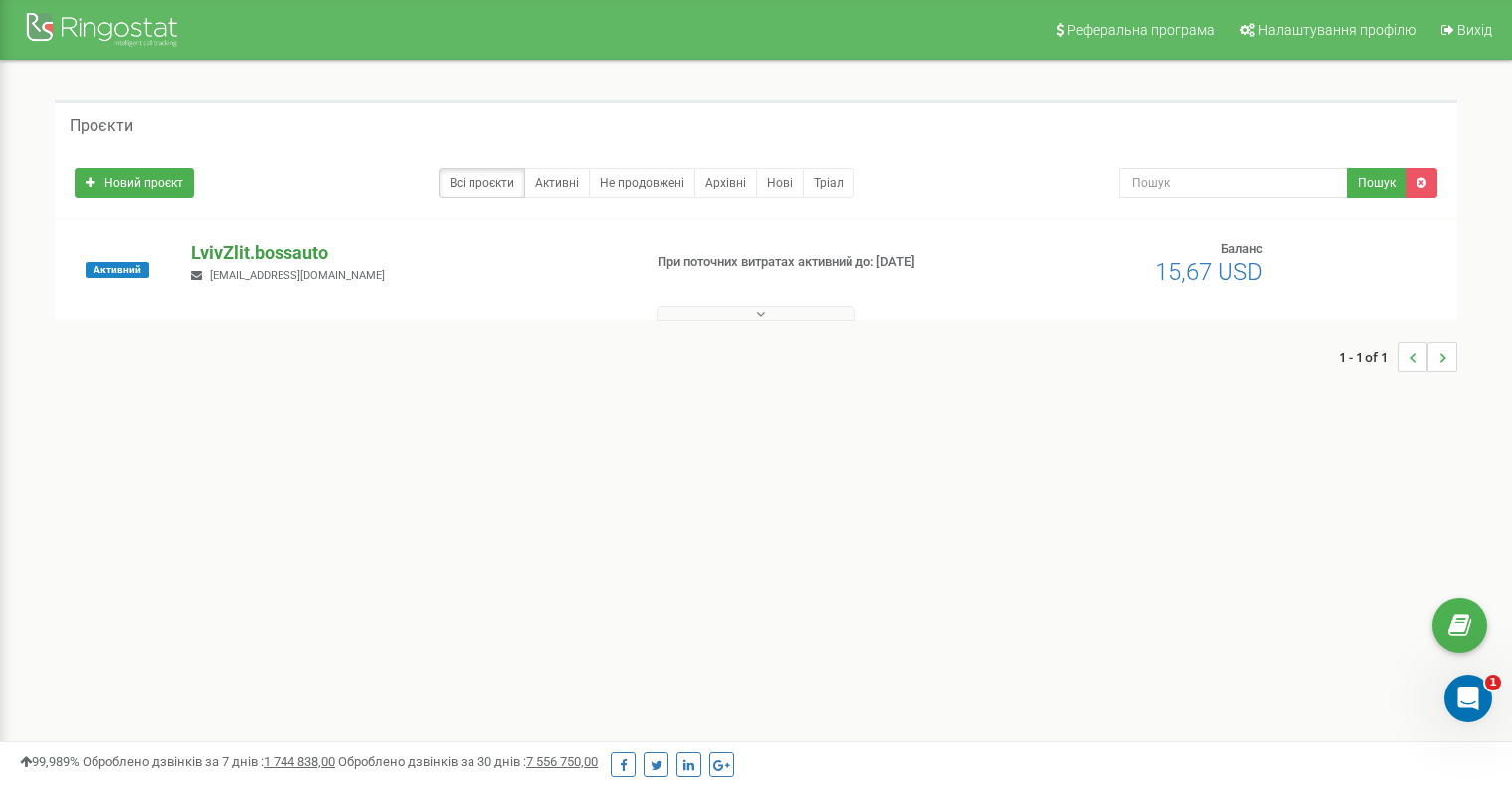
click at [246, 251] on p "LvivZlit.bossauto" at bounding box center [408, 253] width 435 height 26
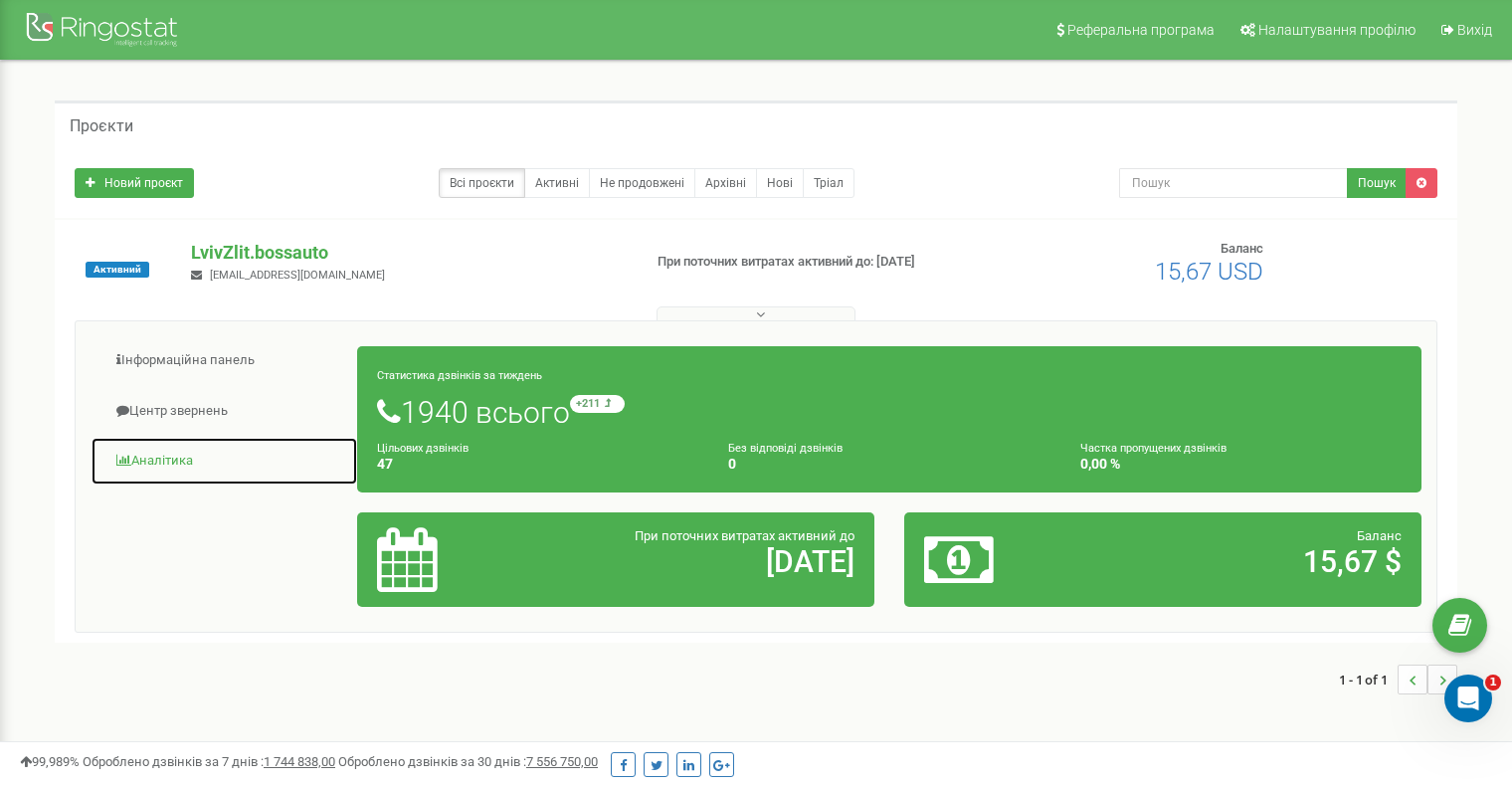
click at [172, 444] on link "Аналiтика" at bounding box center [224, 461] width 268 height 49
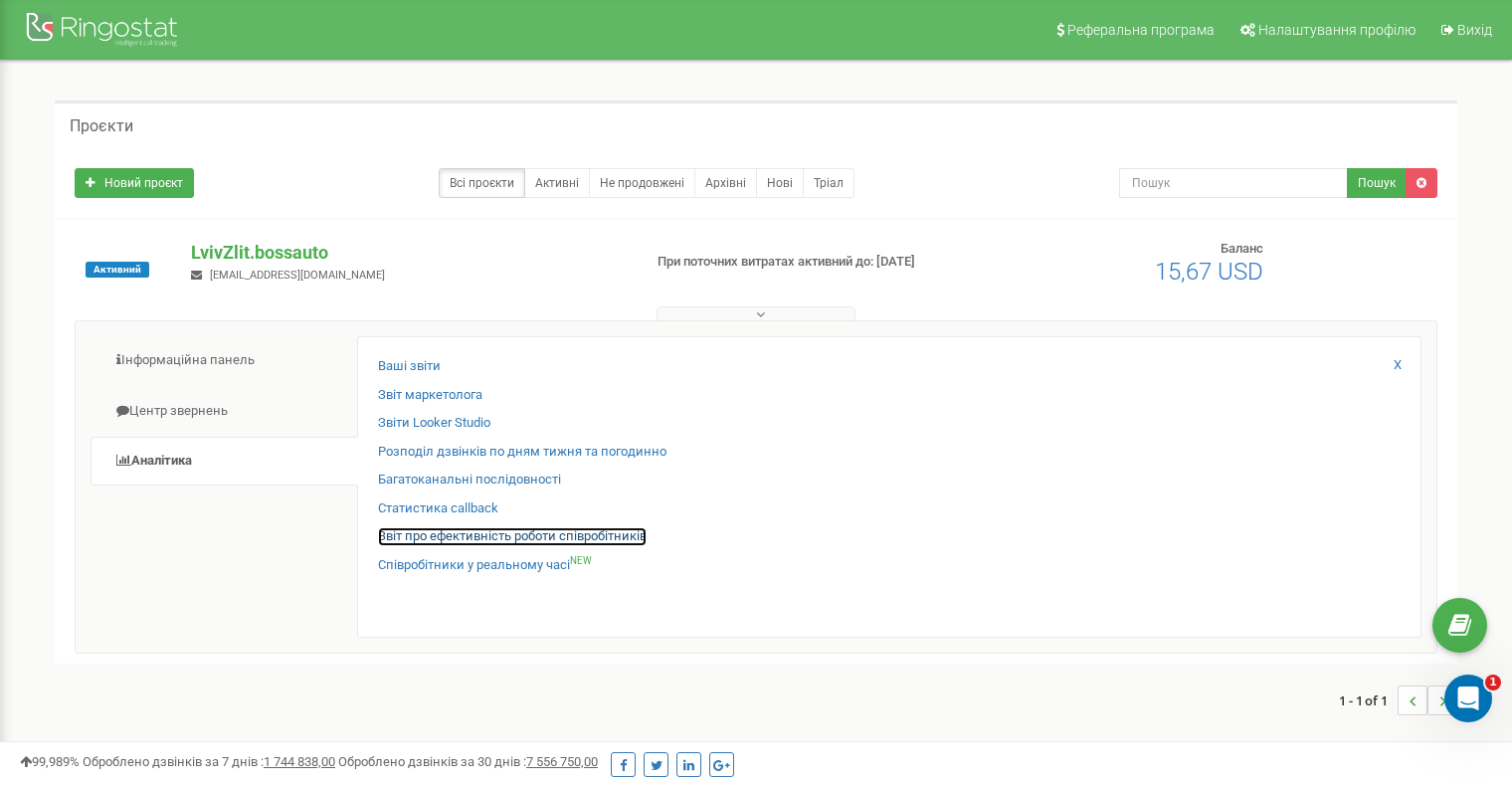
click at [458, 534] on link "Звіт про ефективність роботи співробітників" at bounding box center [513, 536] width 269 height 19
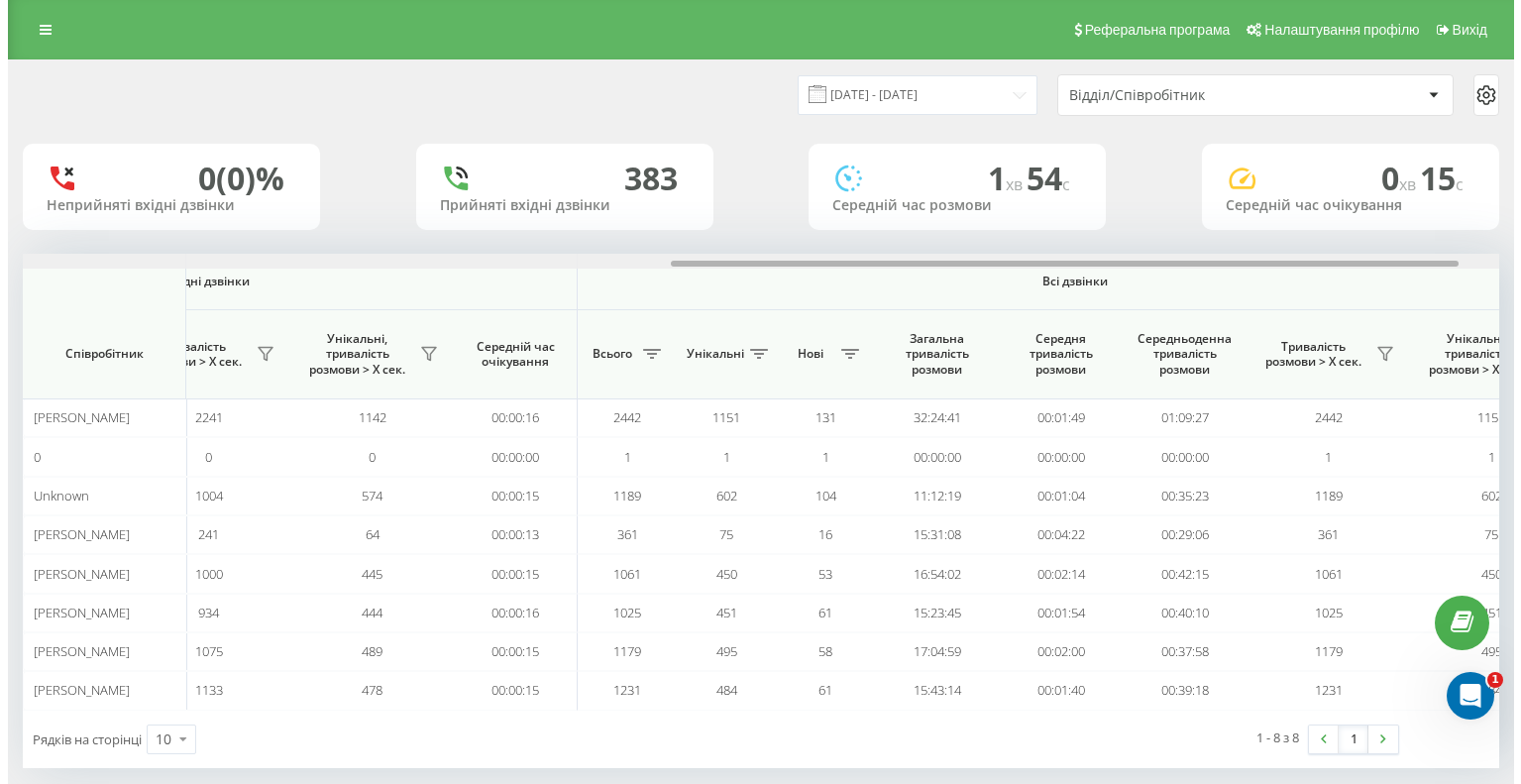
scroll to position [0, 1288]
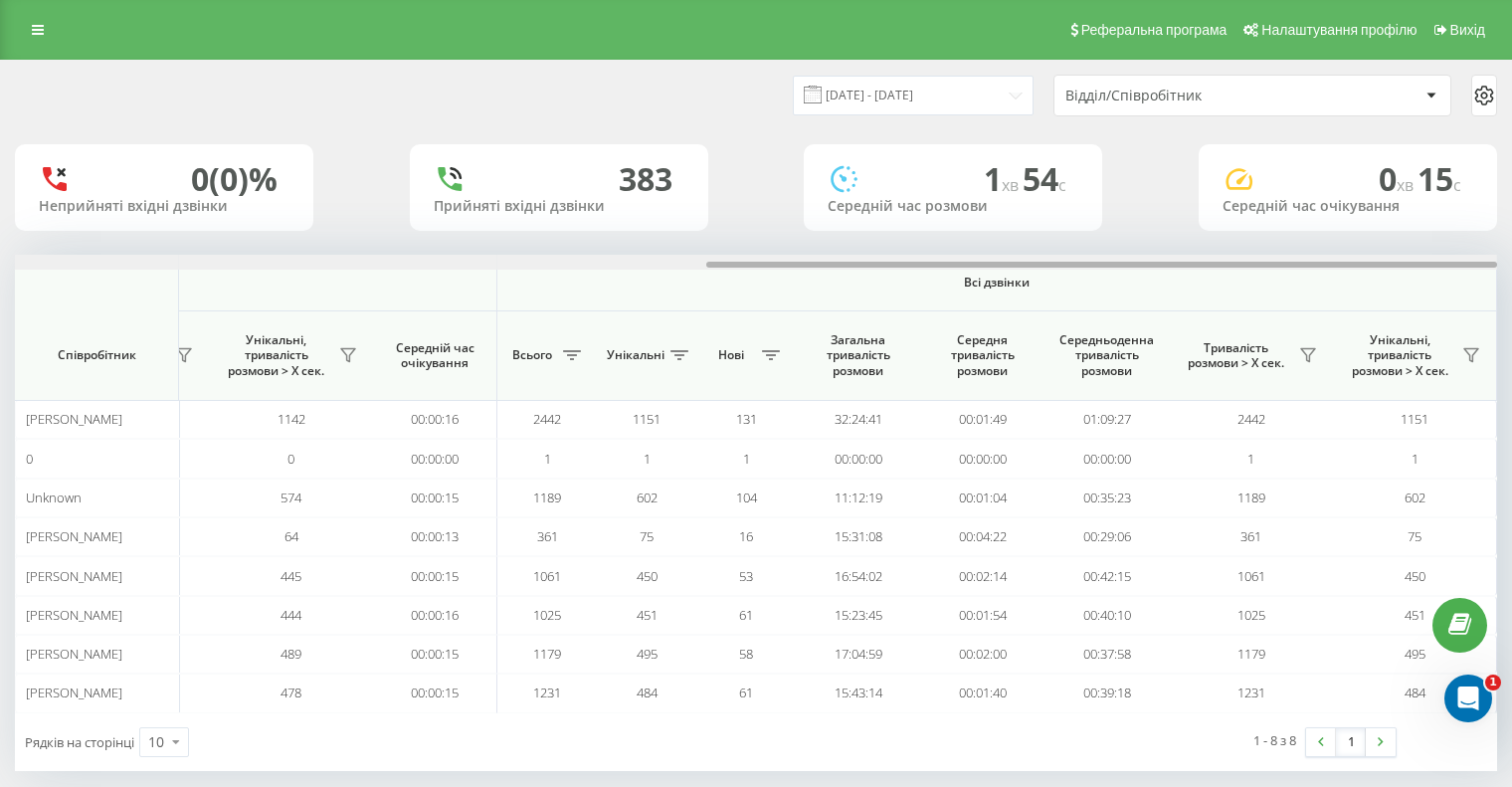
drag, startPoint x: 721, startPoint y: 265, endPoint x: 1575, endPoint y: 374, distance: 860.9
click at [1512, 374] on html "LvivZlit.bossauto Проекти LvivZlit.bossauto Дашборд Центр звернень Аналiтика Ва…" at bounding box center [756, 393] width 1512 height 787
click at [1145, 91] on div "Відділ/Співробітник" at bounding box center [1185, 96] width 238 height 17
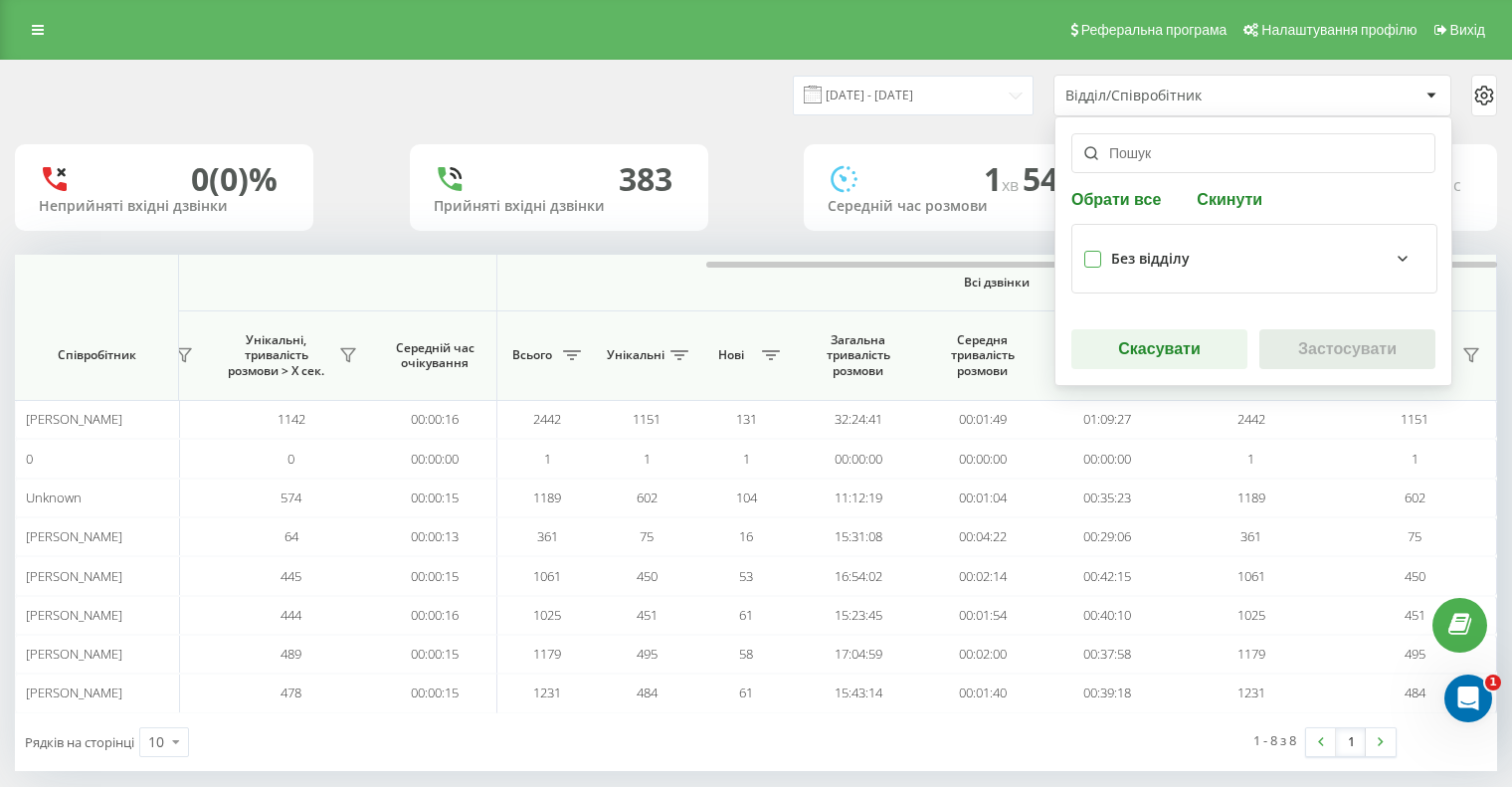
click at [1085, 251] on label at bounding box center [1093, 251] width 17 height 0
checkbox input "true"
click at [1291, 347] on button "Застосувати" at bounding box center [1347, 349] width 176 height 40
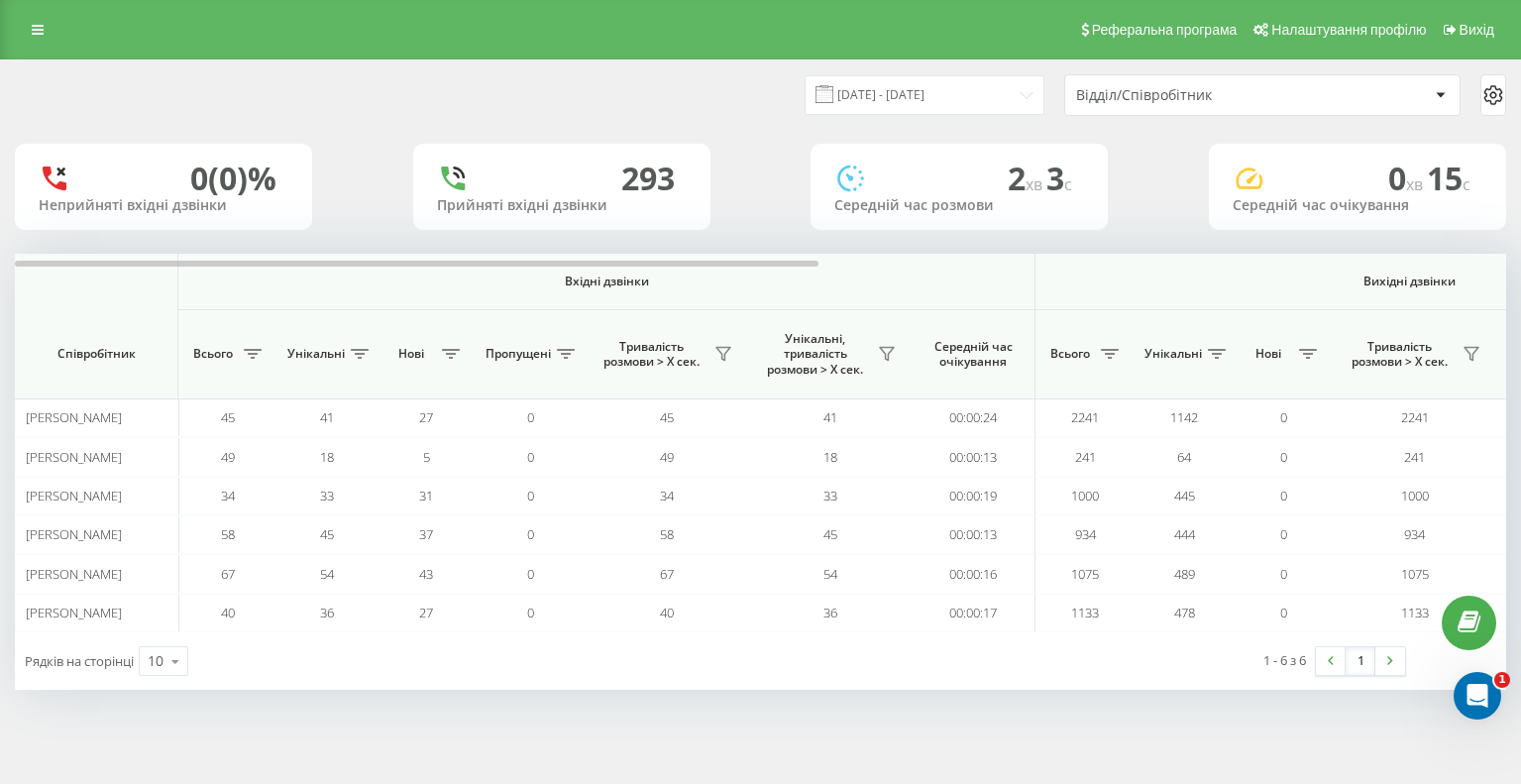
click at [1166, 100] on div "Відділ/Співробітник" at bounding box center [1195, 95] width 237 height 17
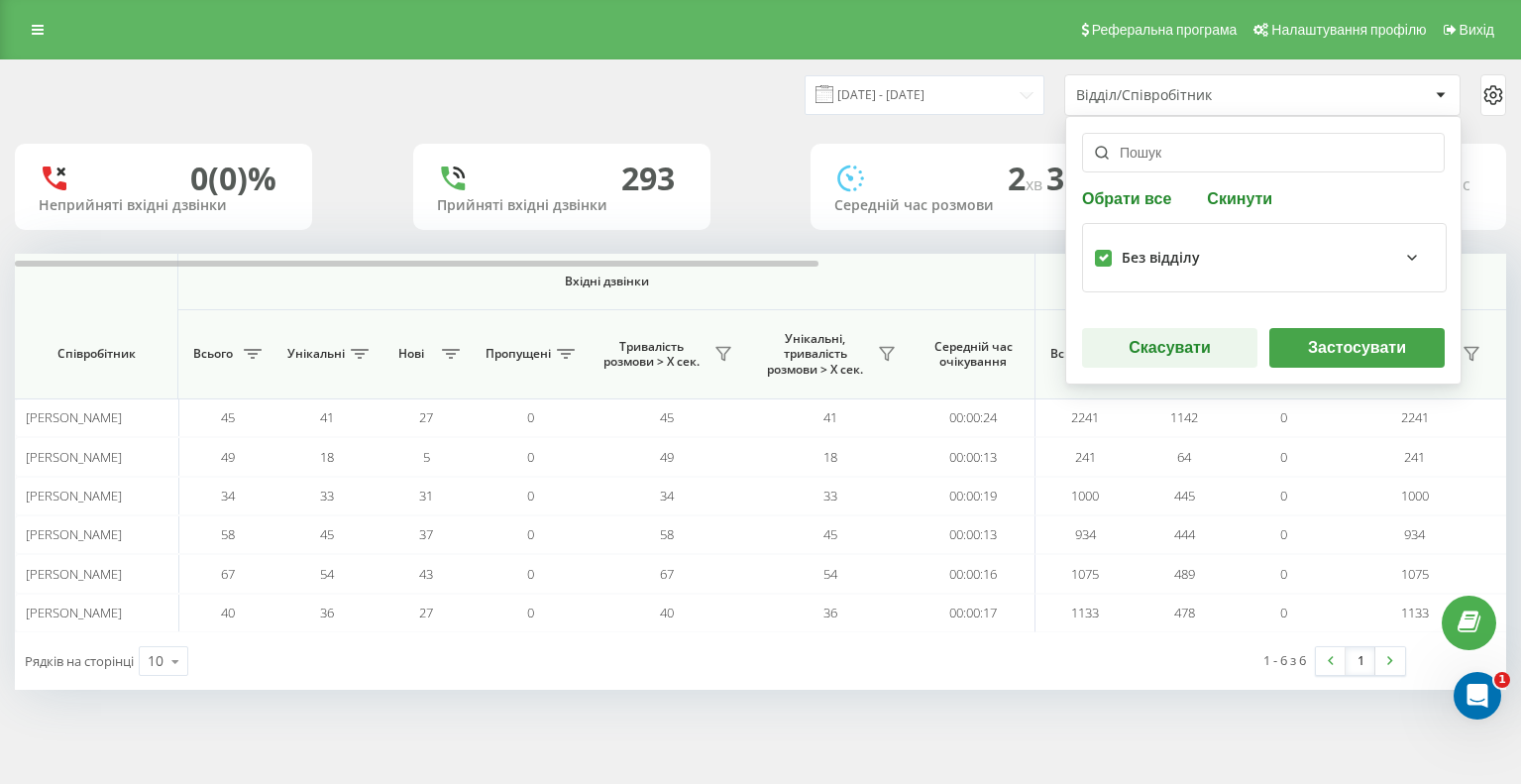
click at [1400, 253] on icon at bounding box center [1412, 258] width 24 height 24
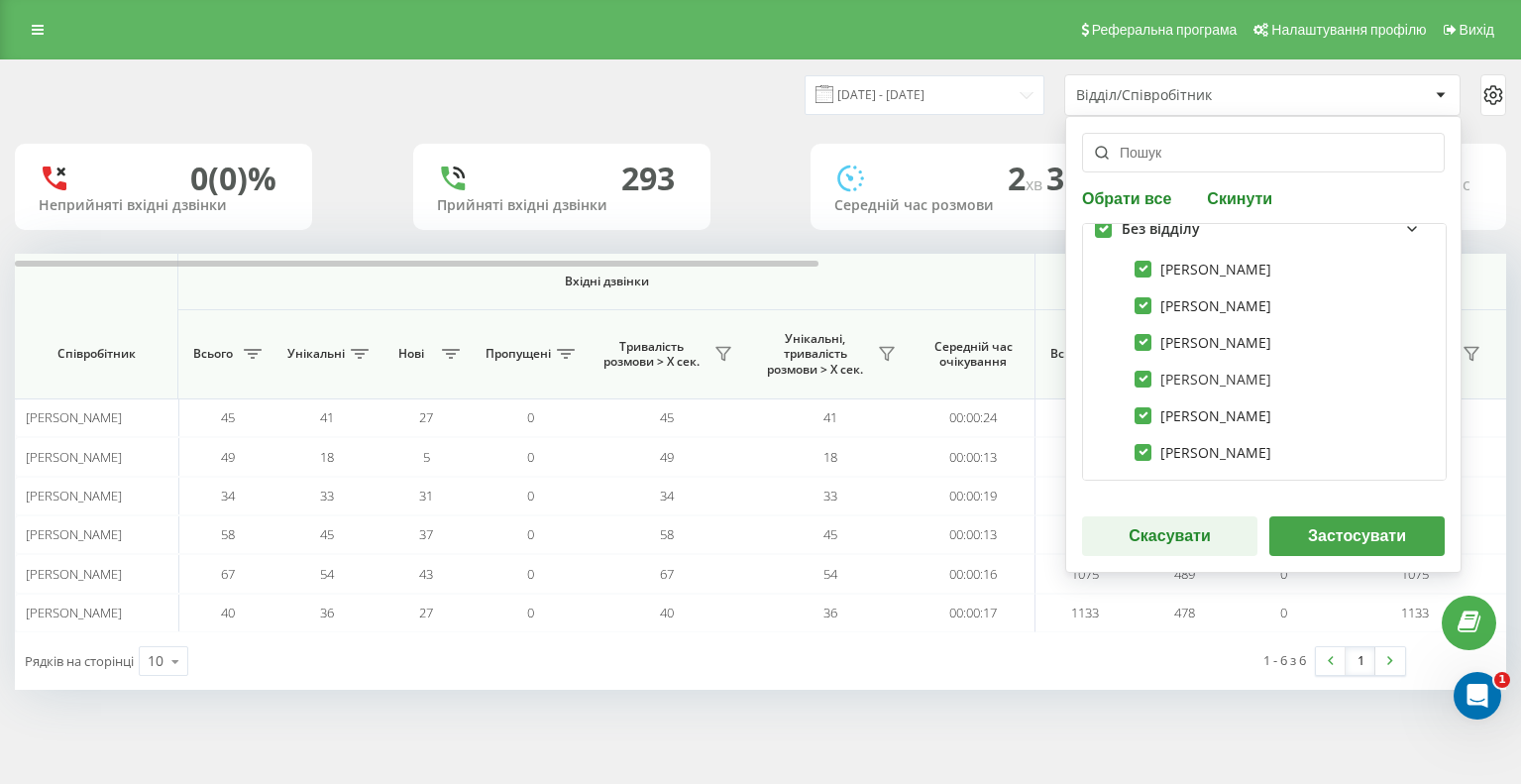
scroll to position [32, 0]
click at [1160, 274] on label "Андрущишин Ростислав" at bounding box center [1203, 266] width 137 height 17
checkbox input "false"
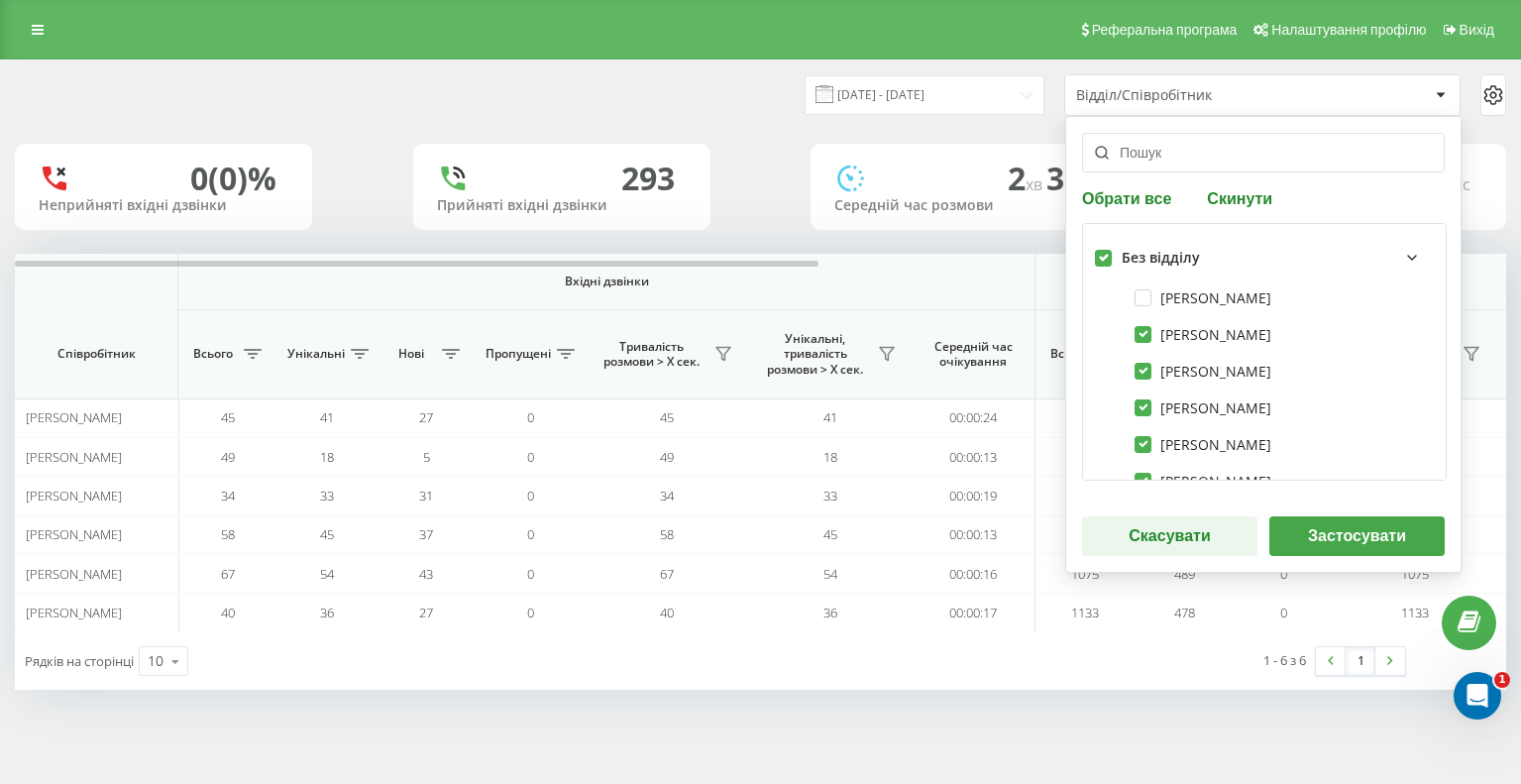
click at [1310, 534] on button "Застосувати" at bounding box center [1356, 536] width 176 height 40
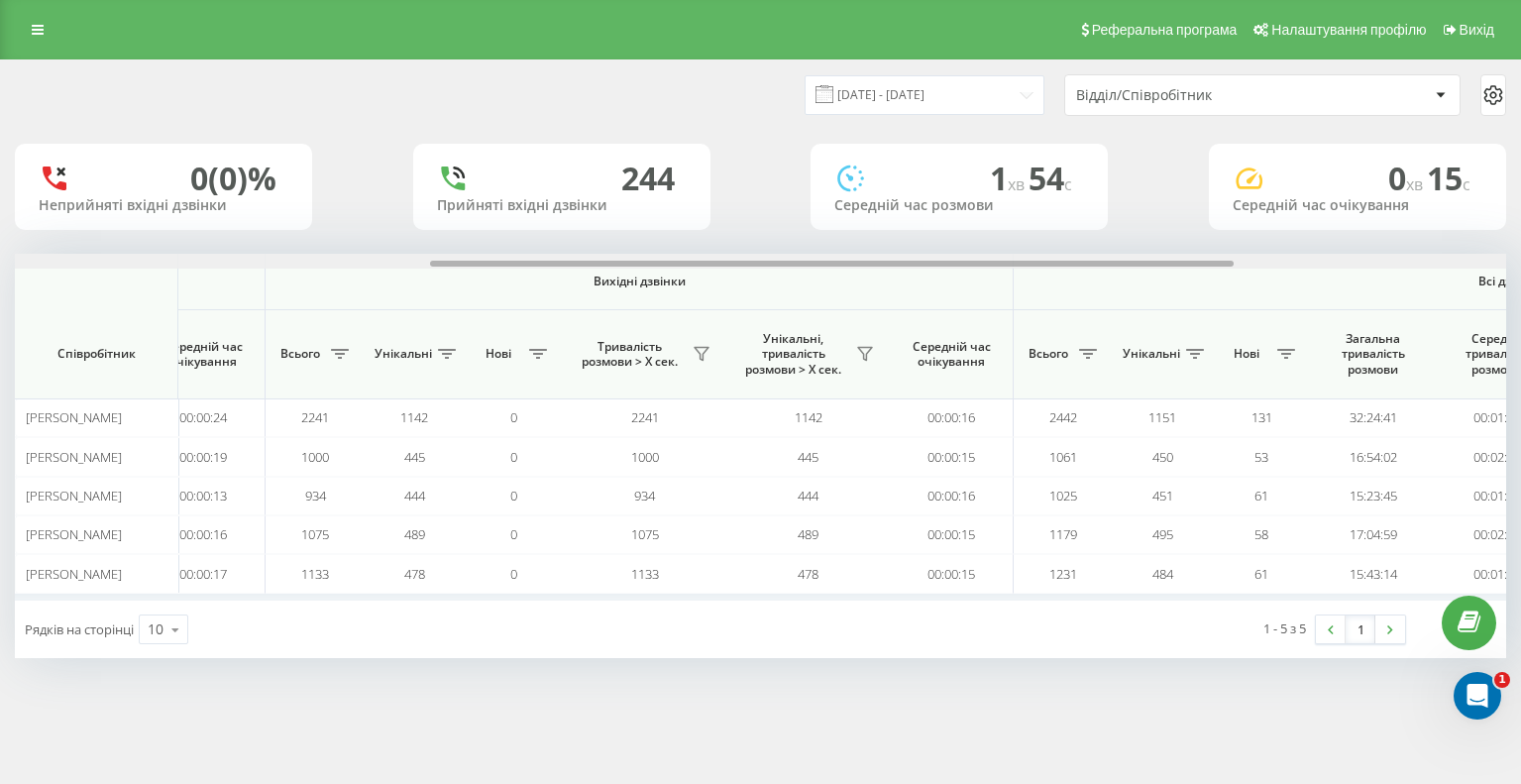
scroll to position [0, 1273]
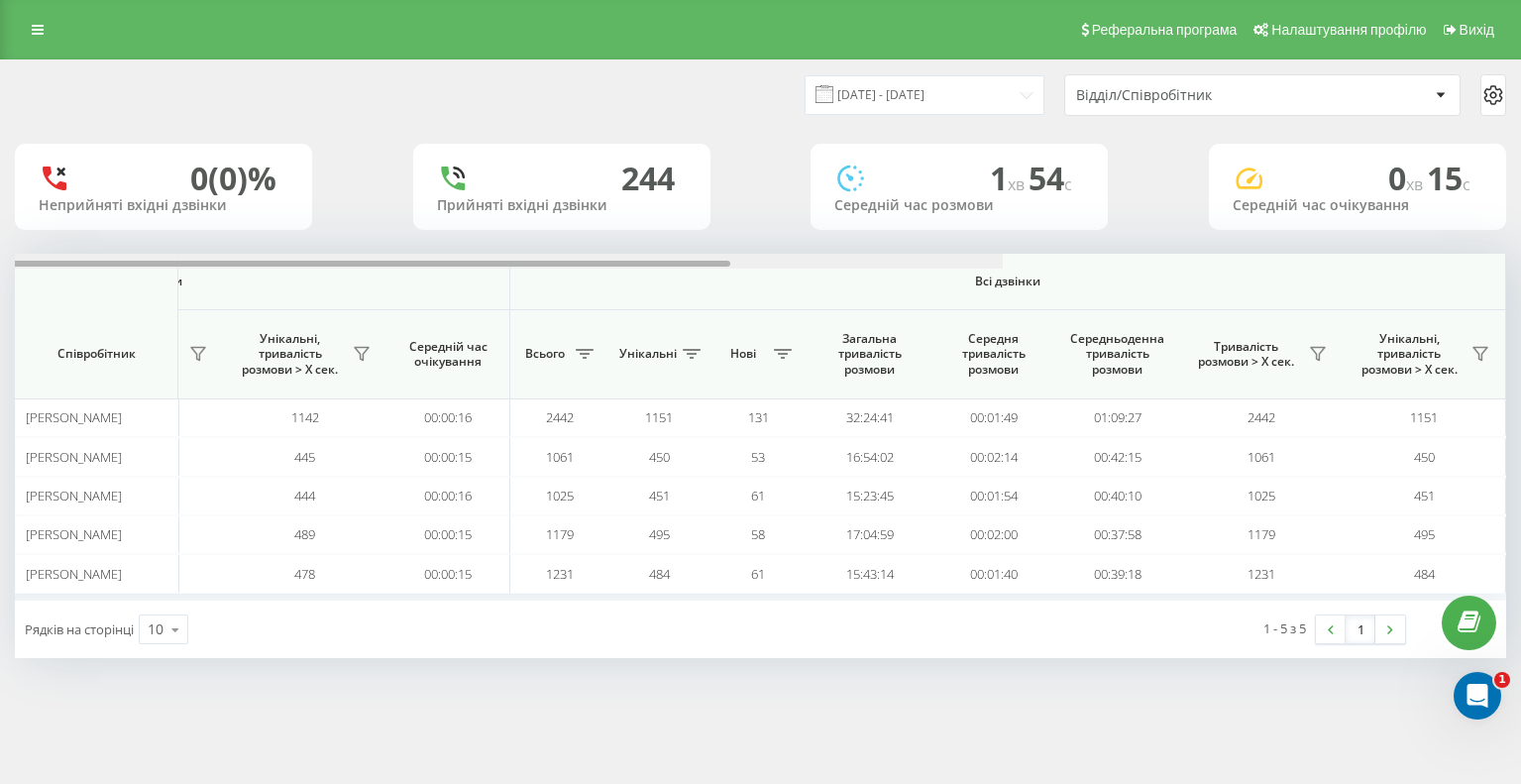
drag, startPoint x: 667, startPoint y: 262, endPoint x: 1532, endPoint y: 312, distance: 866.4
click at [1520, 312] on html "LvivZlit.bossauto Проекти LvivZlit.bossauto Дашборд Центр звернень Аналiтика Ва…" at bounding box center [760, 392] width 1521 height 784
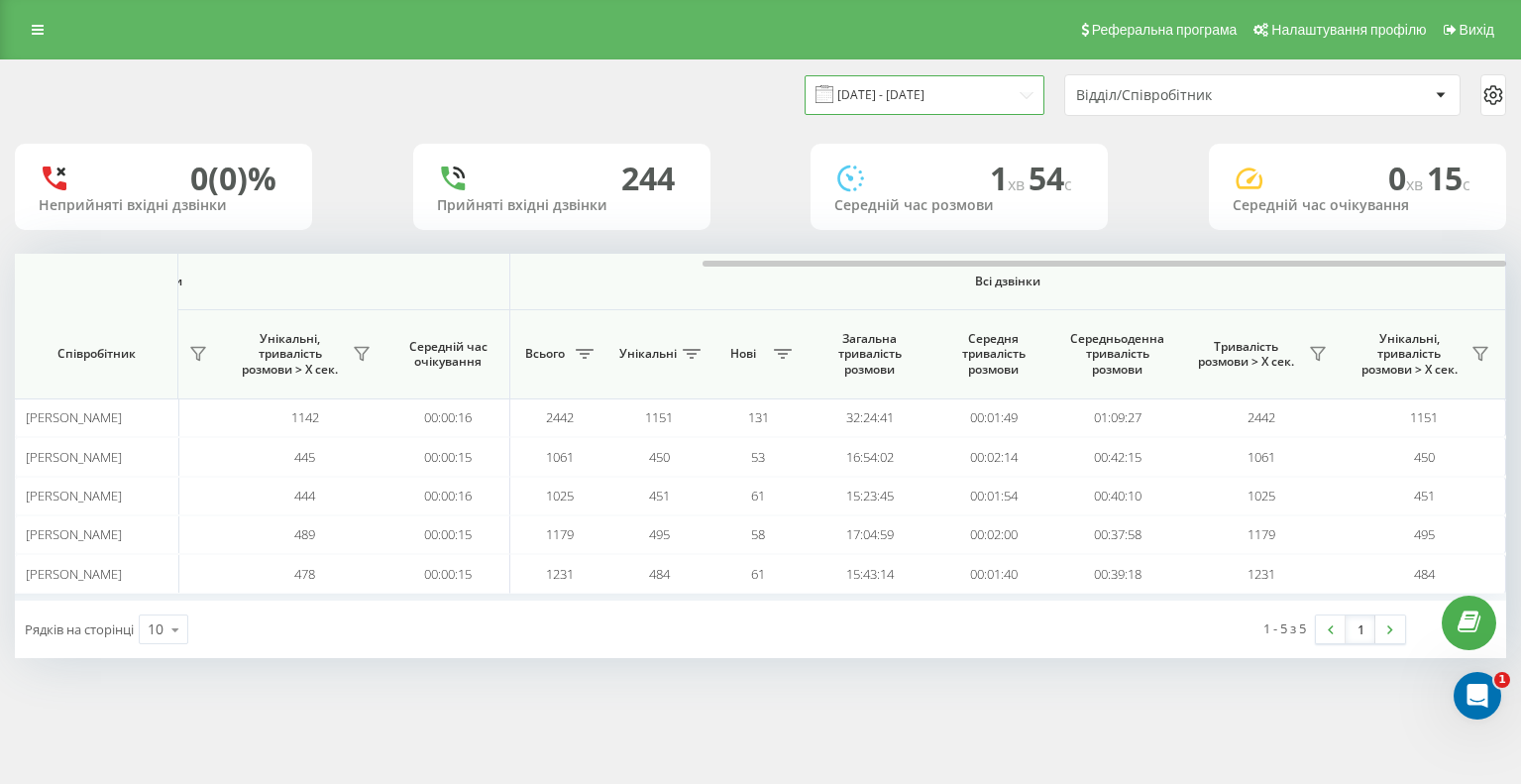
click at [950, 84] on input "20.07.2025 - 20.08.2025" at bounding box center [925, 94] width 240 height 39
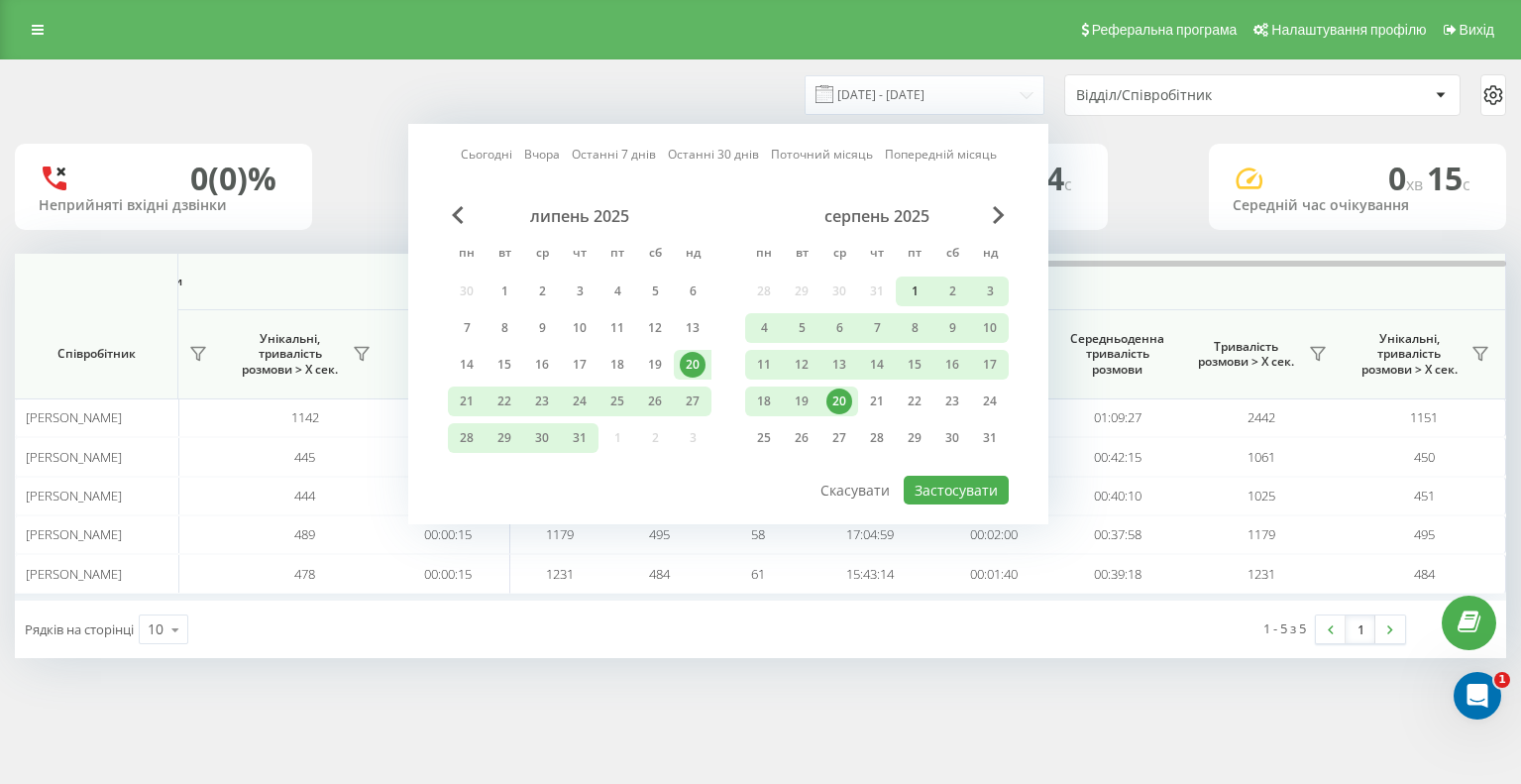
click at [915, 279] on div "1" at bounding box center [915, 291] width 26 height 26
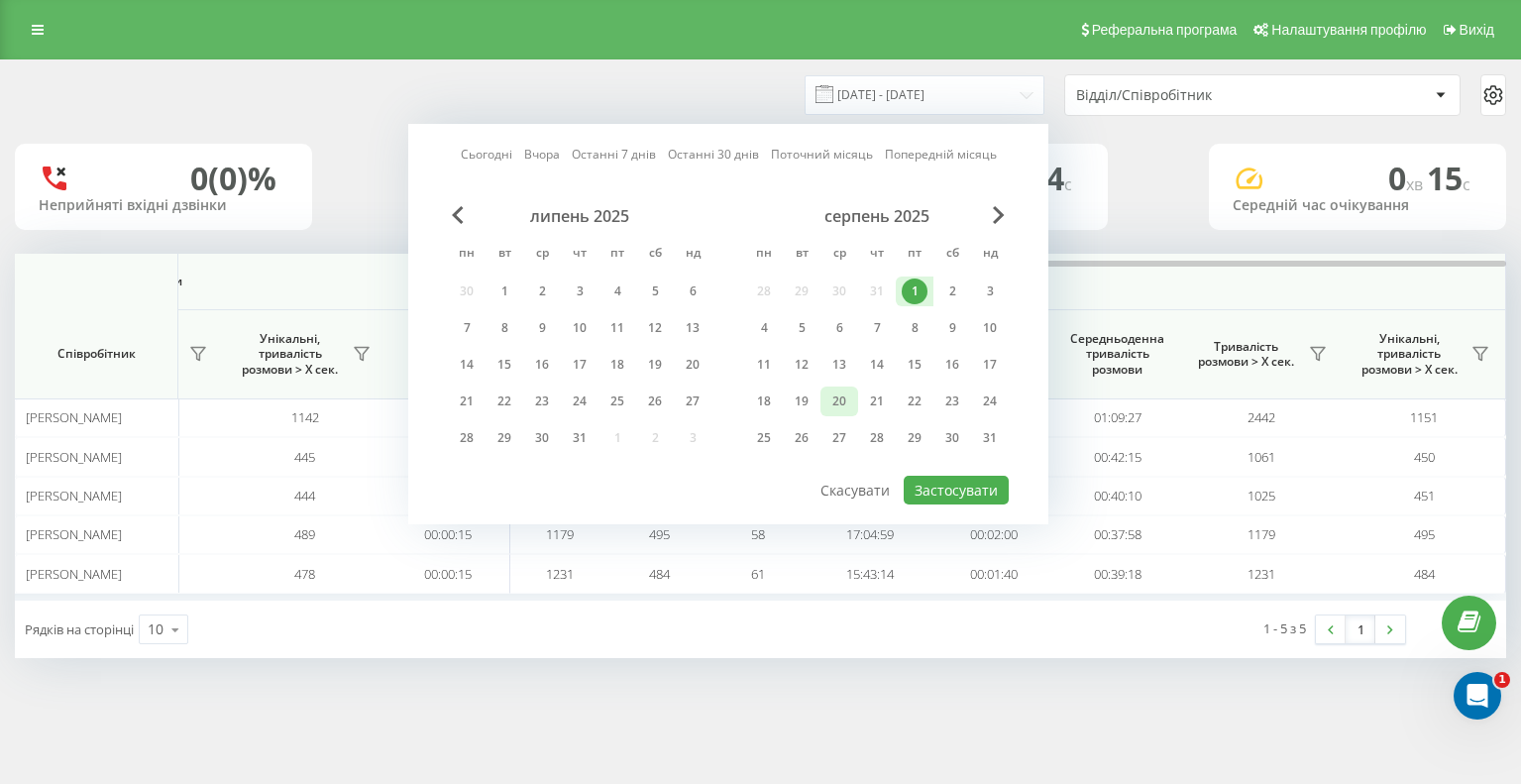
drag, startPoint x: 844, startPoint y: 396, endPoint x: 868, endPoint y: 436, distance: 46.6
click at [844, 396] on div "20" at bounding box center [840, 401] width 26 height 26
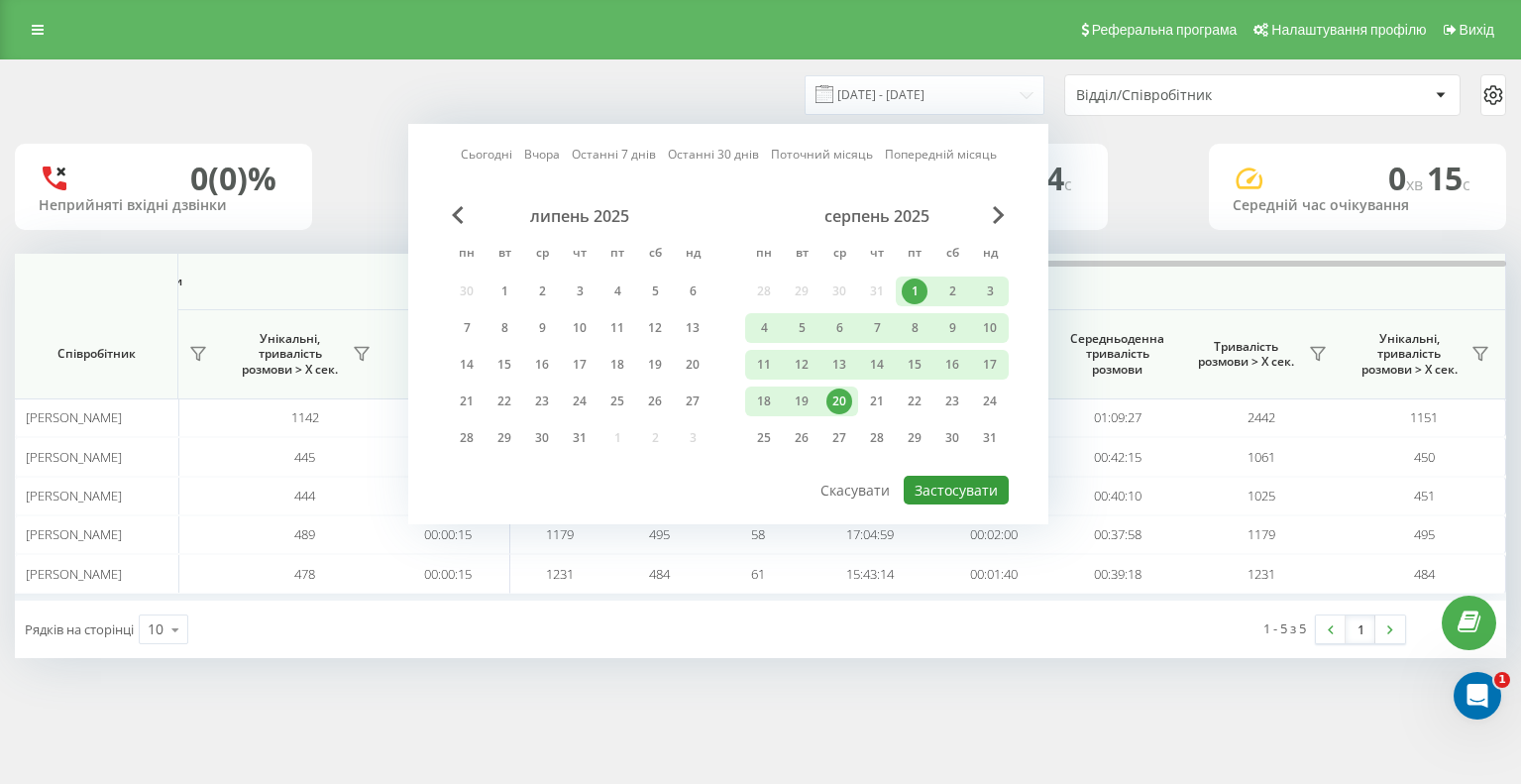
click at [936, 499] on button "Застосувати" at bounding box center [957, 490] width 105 height 29
type input "01.08.2025 - 20.08.2025"
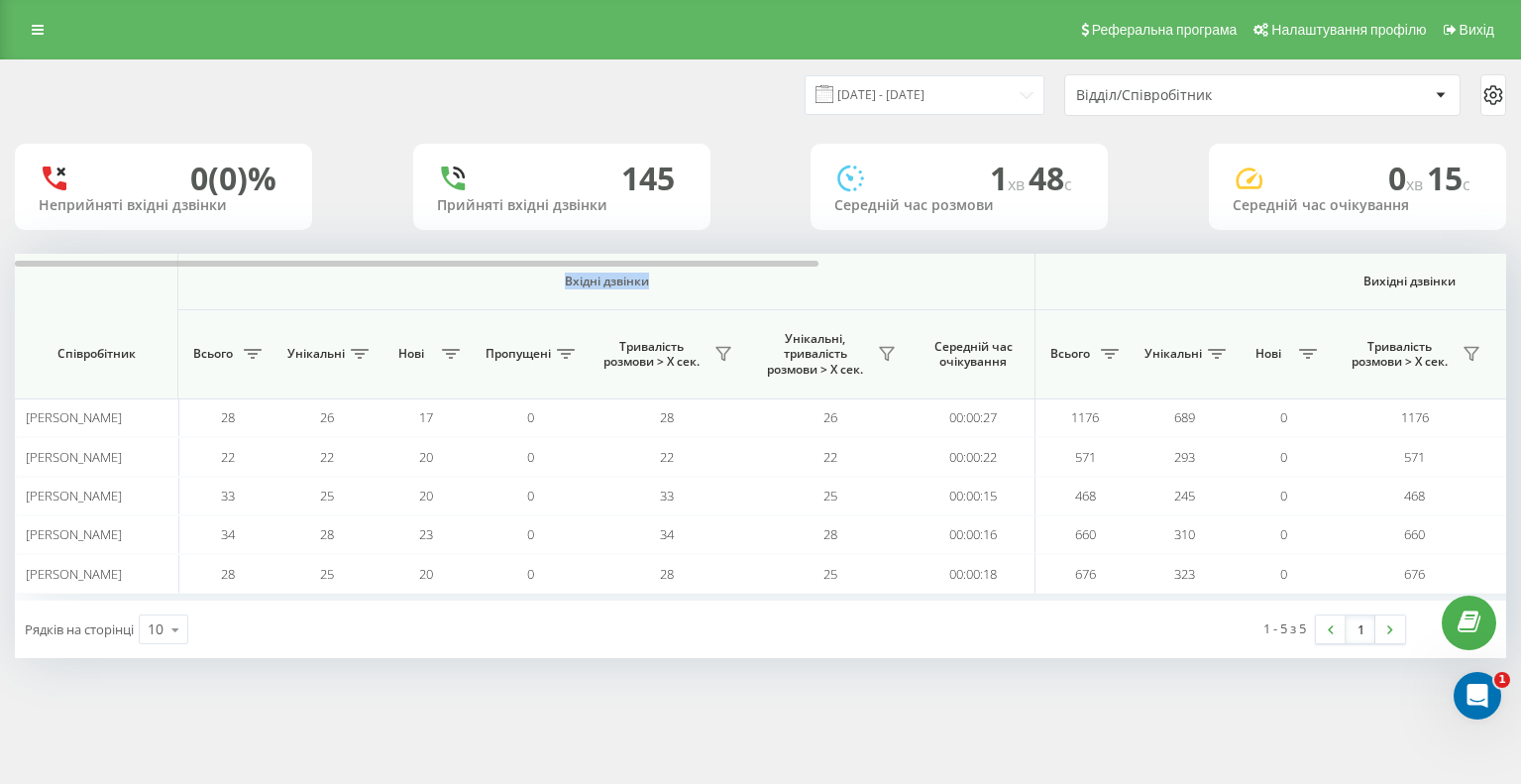
drag, startPoint x: 627, startPoint y: 270, endPoint x: 995, endPoint y: 300, distance: 369.2
click at [995, 300] on th "Вхідні дзвінки" at bounding box center [607, 281] width 858 height 56
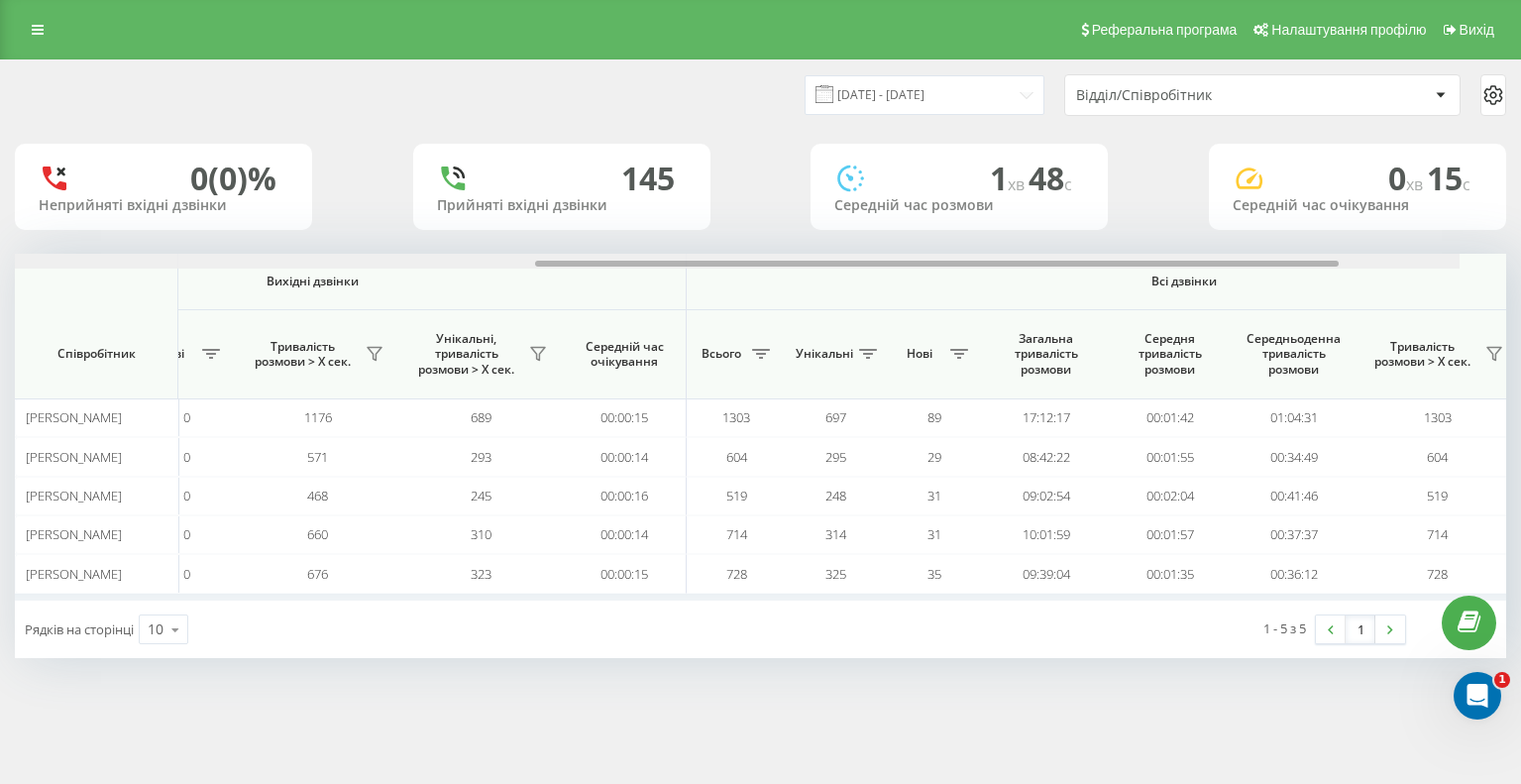
scroll to position [0, 1273]
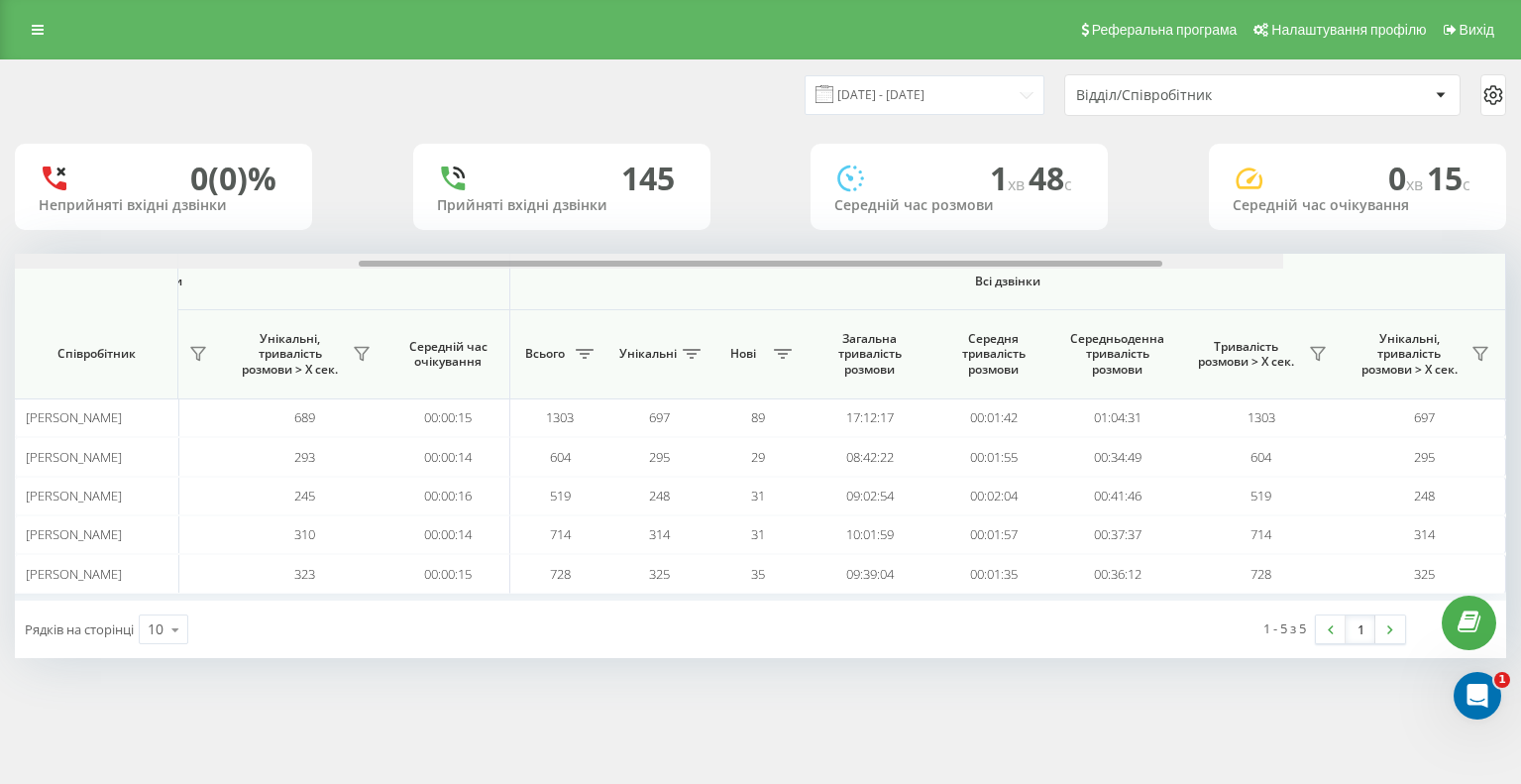
drag, startPoint x: 738, startPoint y: 260, endPoint x: 1483, endPoint y: 299, distance: 746.0
click at [1484, 299] on div "Вхідні дзвінки Вихідні дзвінки Всі дзвінки Співробітник Всього Унікальні Нові П…" at bounding box center [760, 427] width 1491 height 347
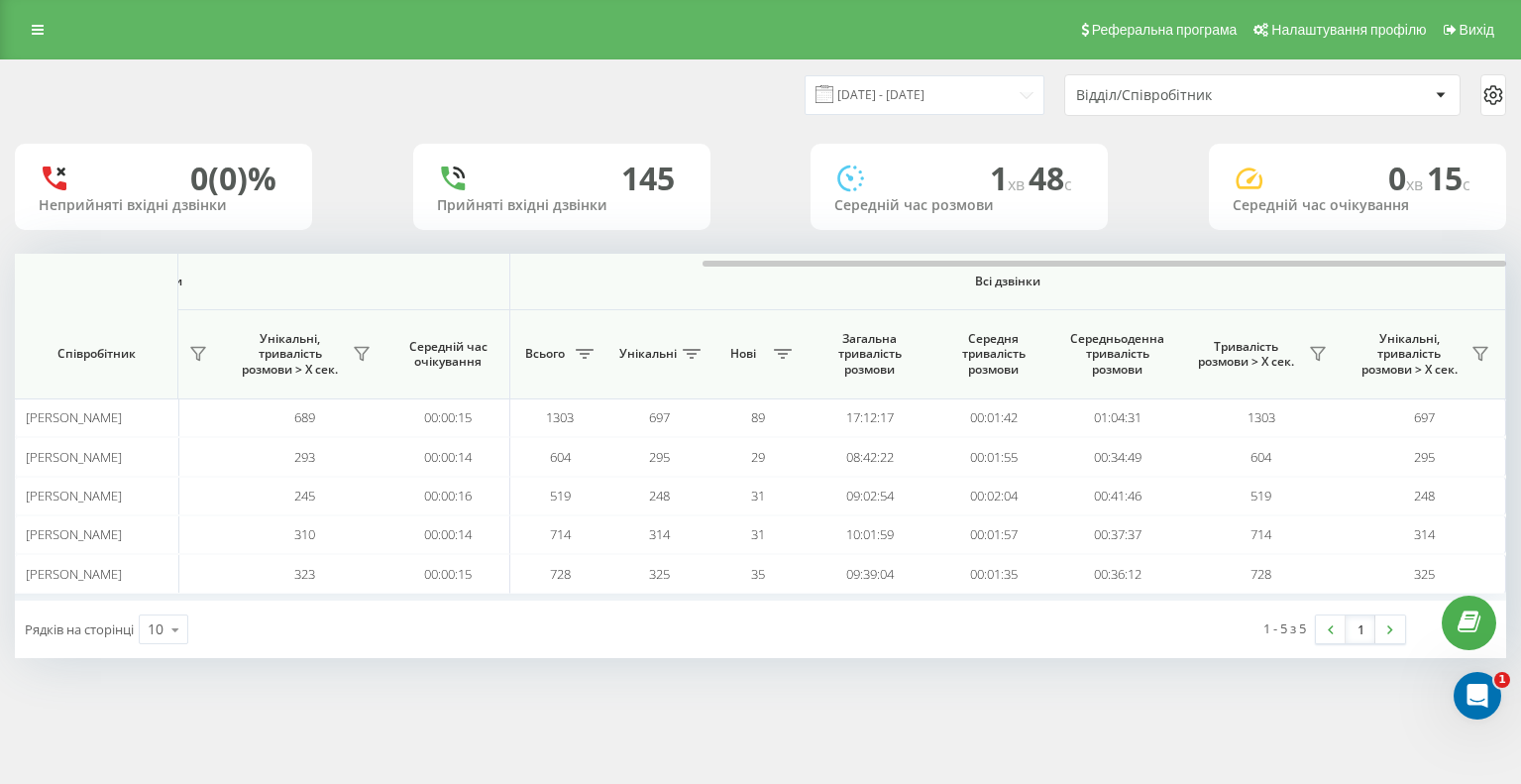
click at [731, 294] on th "Всі дзвінки" at bounding box center [1008, 281] width 996 height 56
